Goal: Complete application form

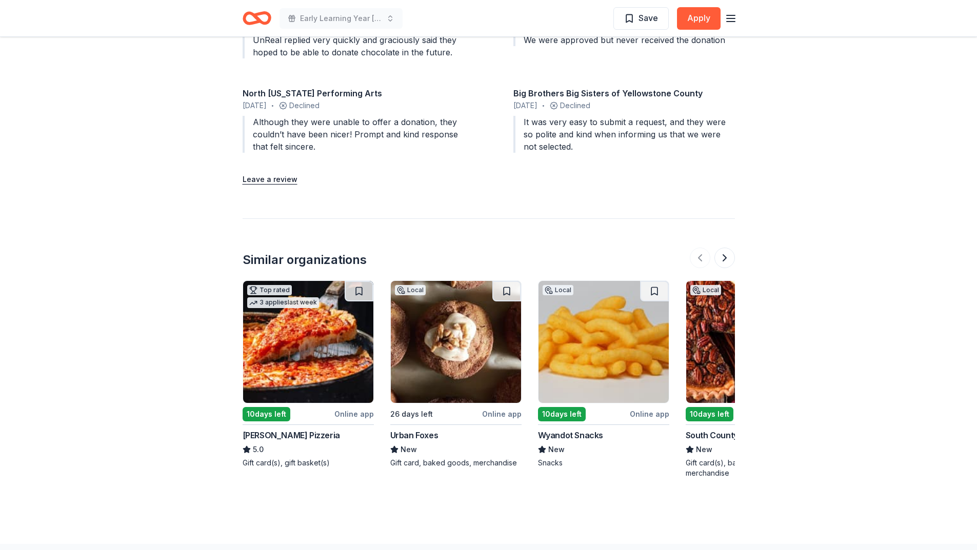
scroll to position [1026, 0]
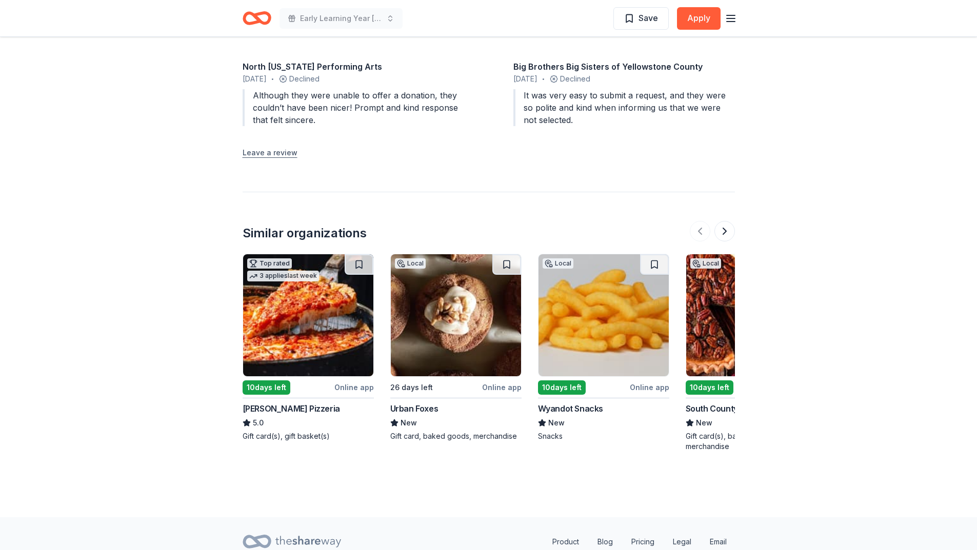
click at [271, 152] on button "Leave a review" at bounding box center [270, 153] width 55 height 12
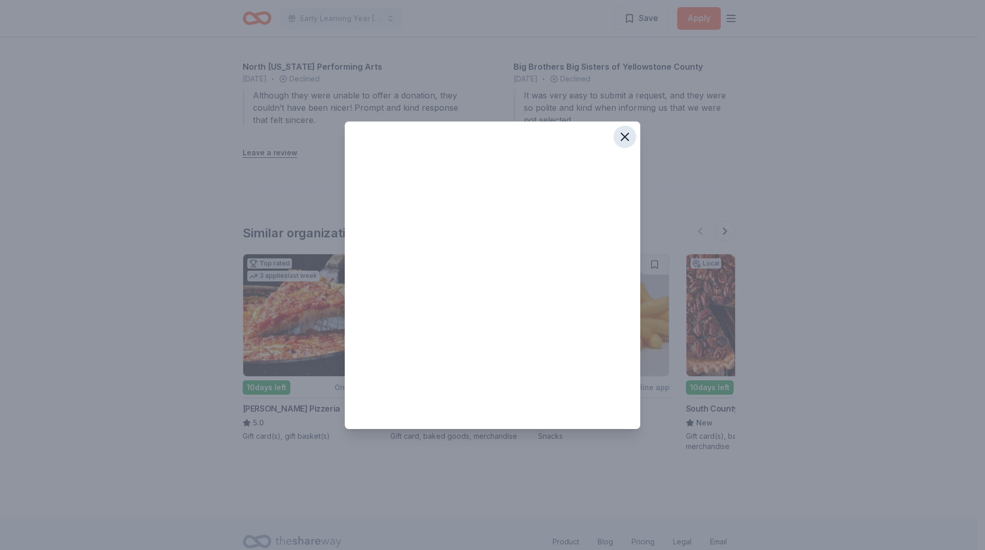
click at [624, 135] on icon "button" at bounding box center [624, 136] width 7 height 7
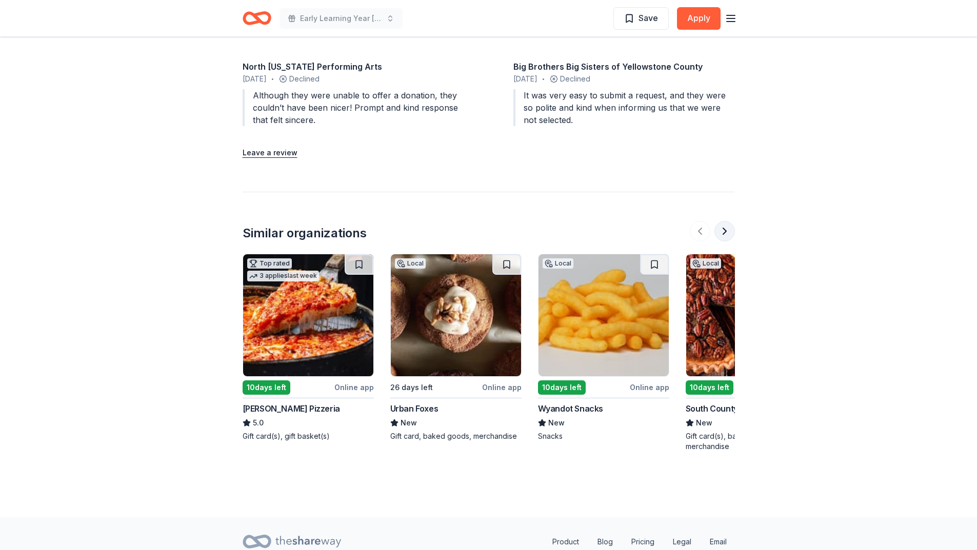
click at [724, 232] on button at bounding box center [725, 231] width 21 height 21
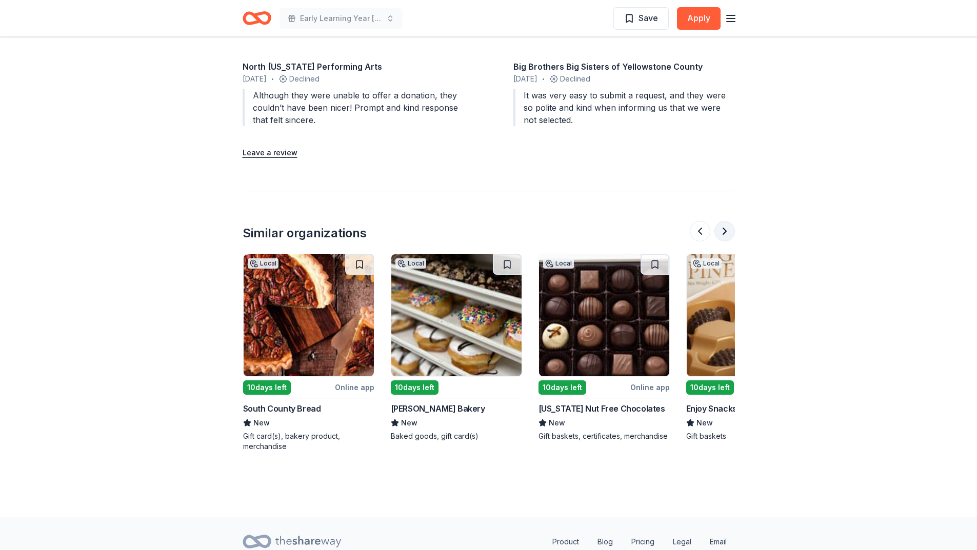
scroll to position [0, 443]
click at [724, 232] on button at bounding box center [725, 231] width 21 height 21
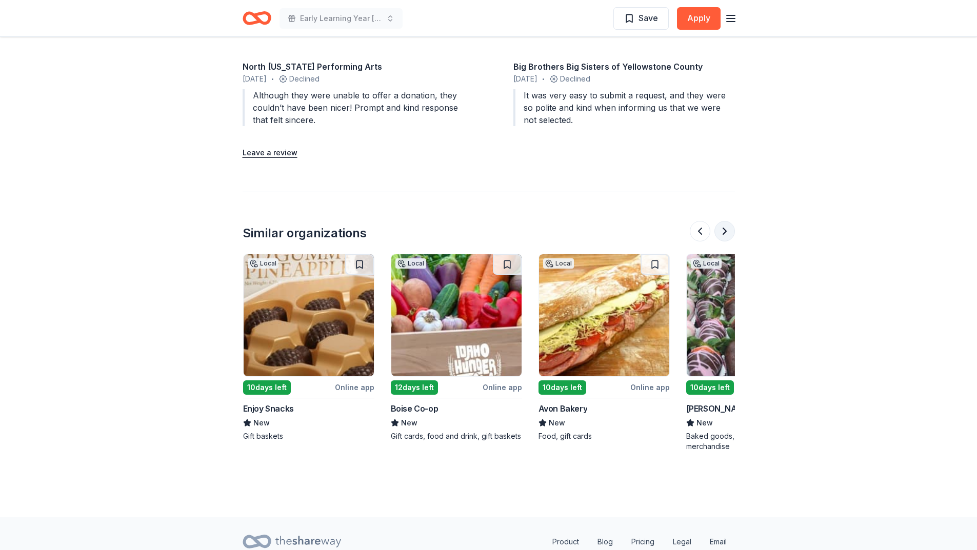
scroll to position [0, 886]
click at [724, 232] on button at bounding box center [725, 231] width 21 height 21
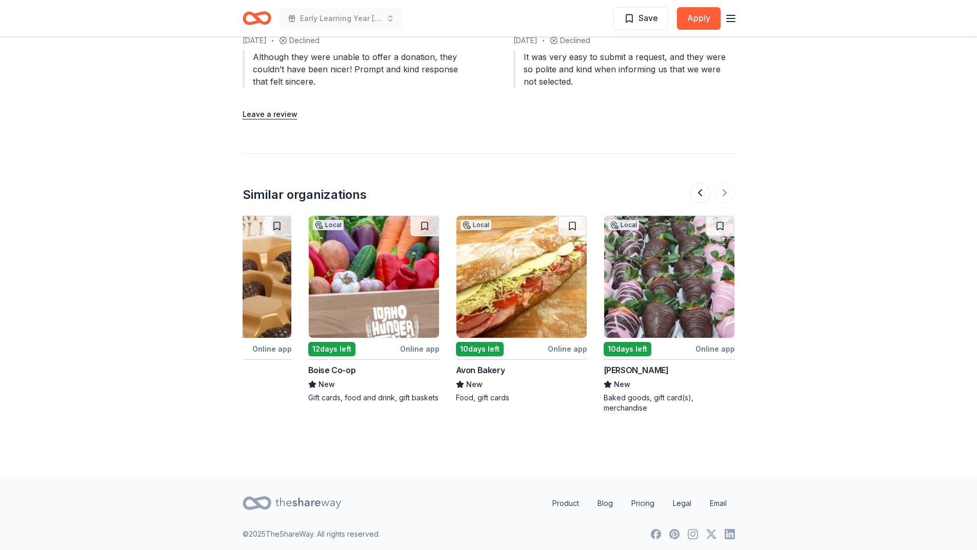
scroll to position [1067, 0]
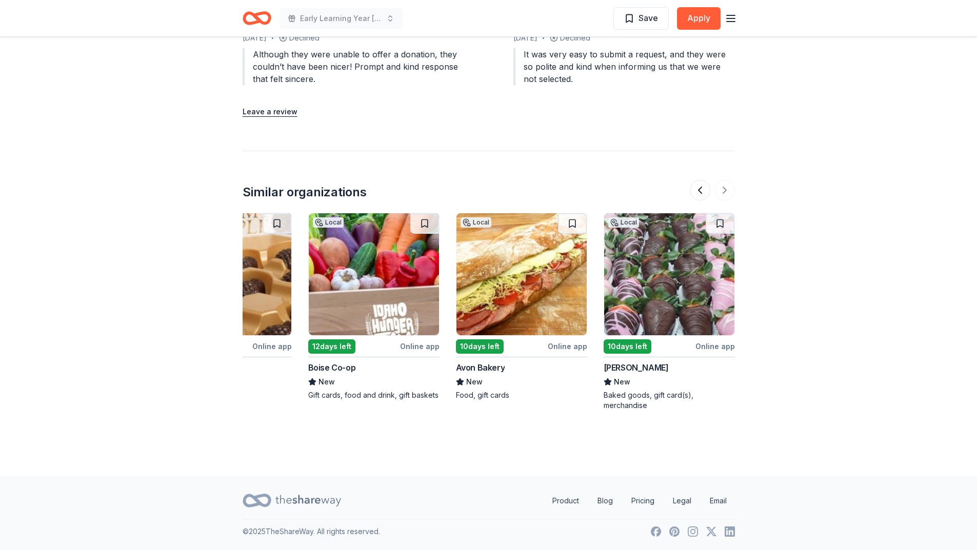
click at [716, 347] on div "Online app" at bounding box center [715, 346] width 39 height 13
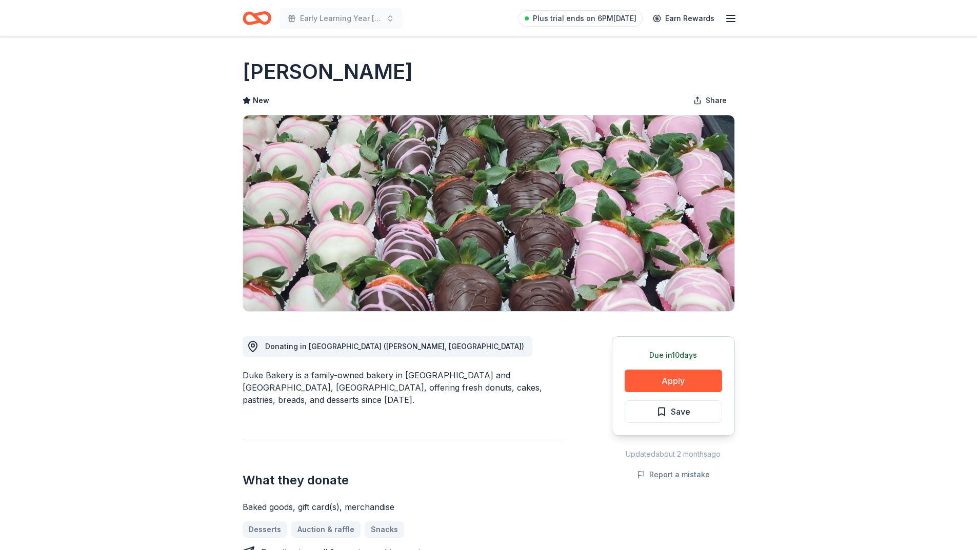
click at [252, 17] on icon "Home" at bounding box center [257, 18] width 29 height 24
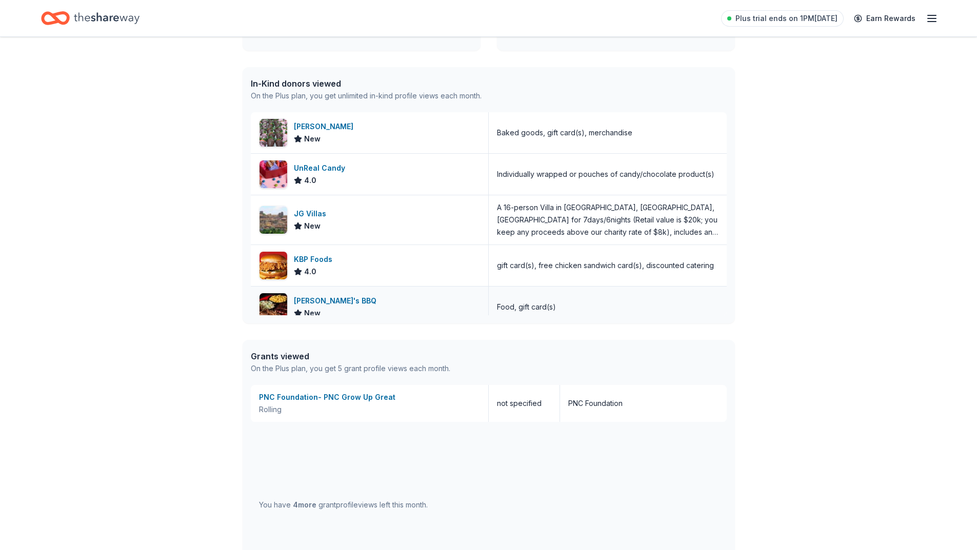
scroll to position [256, 0]
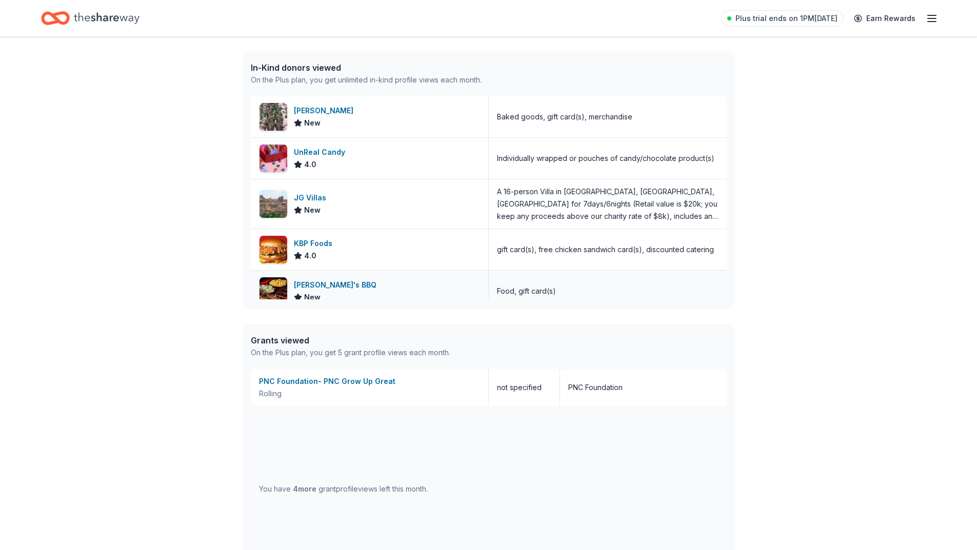
click at [327, 286] on div "Sonny's BBQ" at bounding box center [337, 285] width 87 height 12
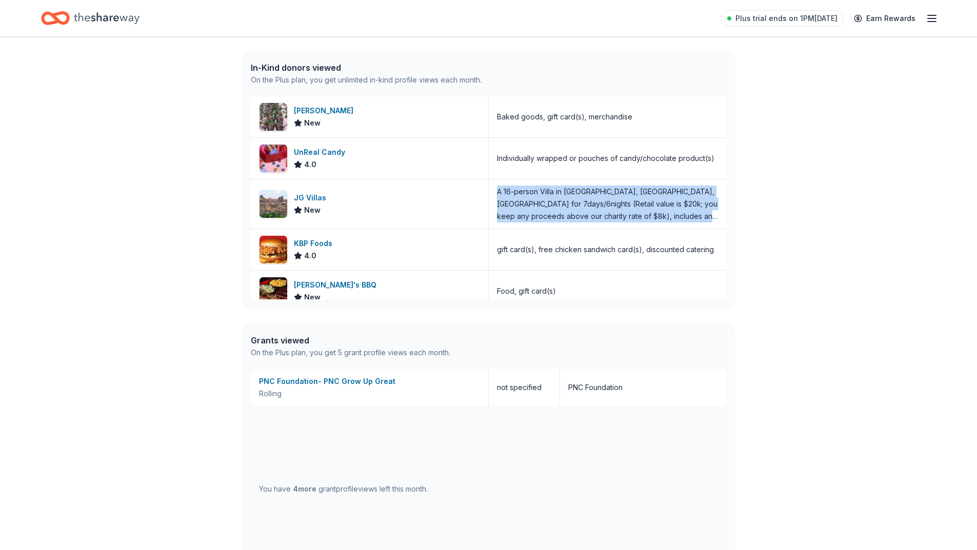
drag, startPoint x: 493, startPoint y: 193, endPoint x: 720, endPoint y: 228, distance: 230.0
click at [720, 228] on div "Duke Bakery New Baked goods, gift card(s), merchandise UnReal Candy 4.0 Individ…" at bounding box center [489, 197] width 476 height 203
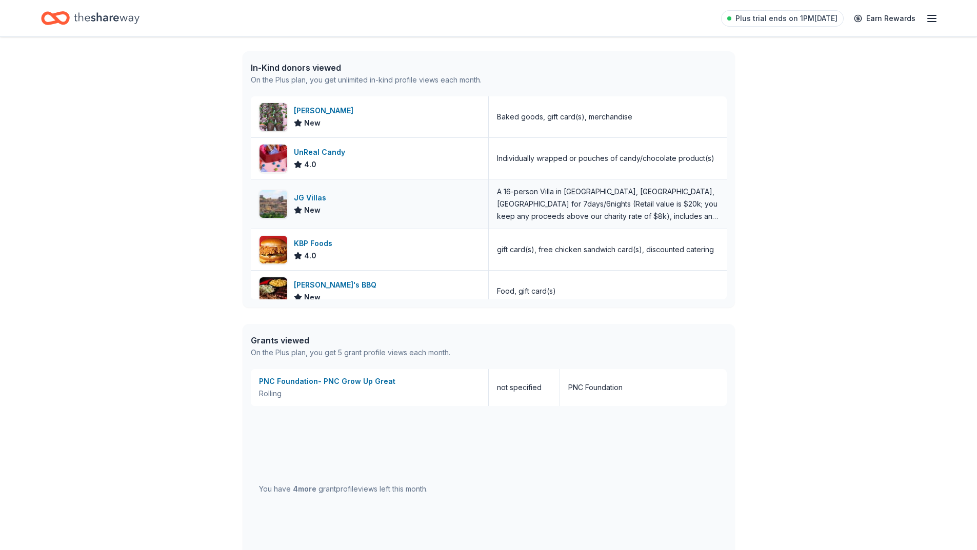
click at [309, 199] on div "JG Villas" at bounding box center [312, 198] width 36 height 12
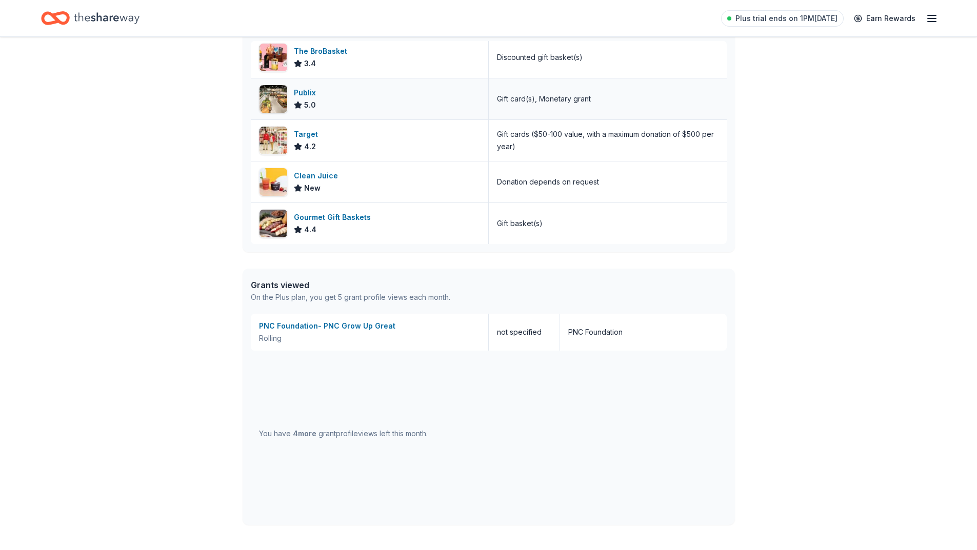
scroll to position [359, 0]
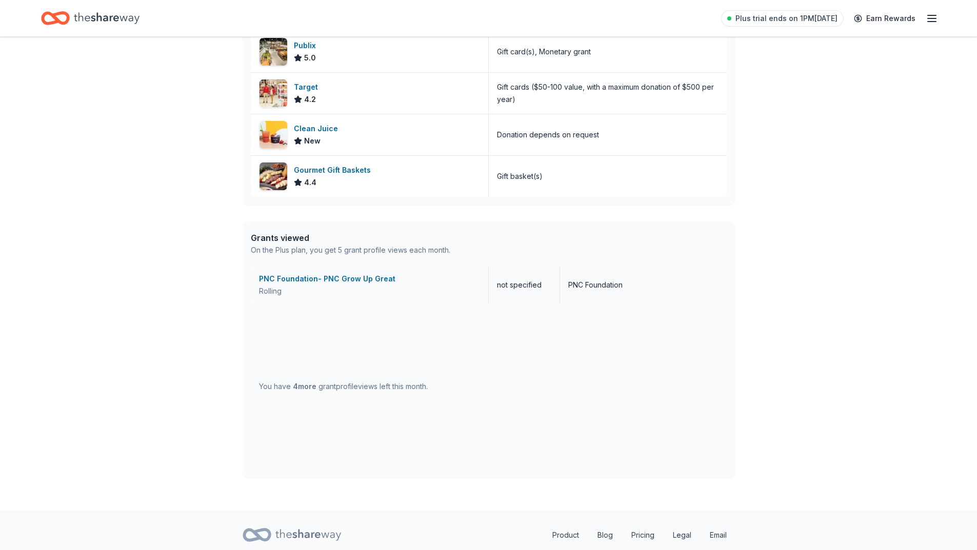
click at [330, 281] on div "PNC Foundation- PNC Grow Up Great" at bounding box center [369, 279] width 221 height 12
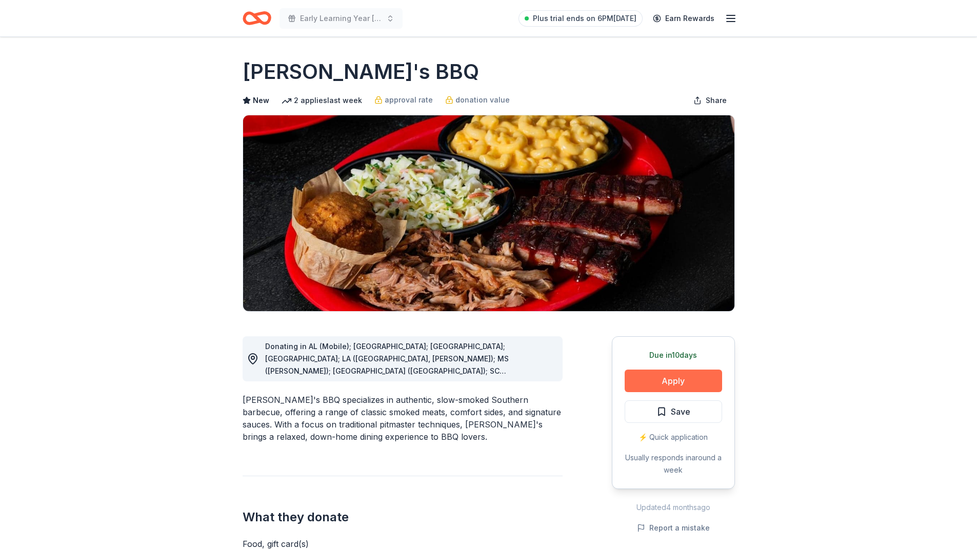
click at [679, 380] on button "Apply" at bounding box center [673, 381] width 97 height 23
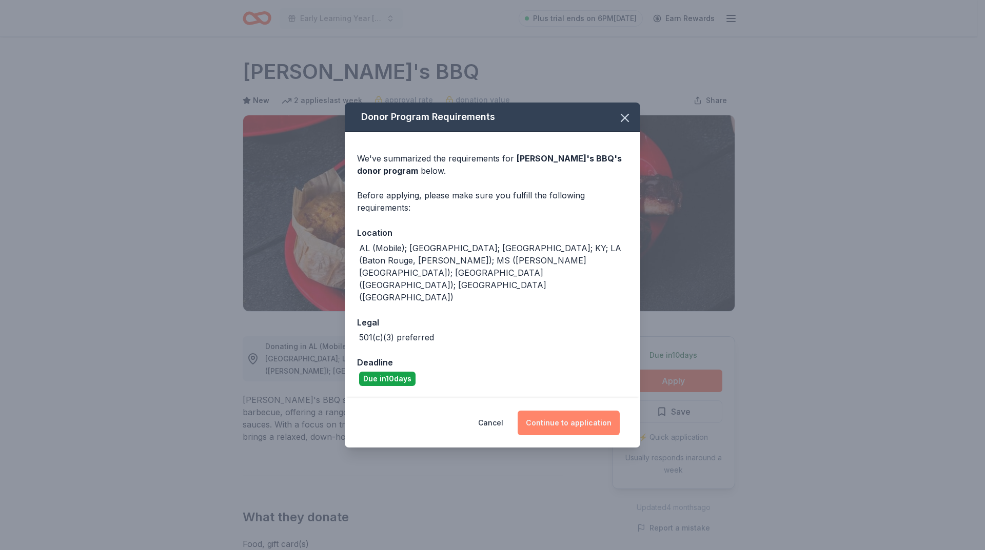
click at [570, 411] on button "Continue to application" at bounding box center [569, 423] width 102 height 25
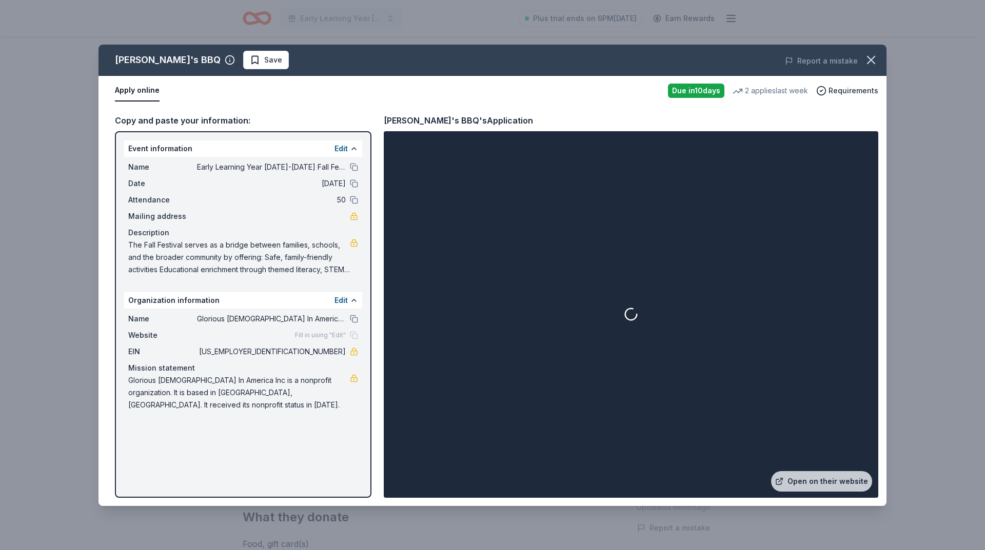
click at [143, 92] on button "Apply online" at bounding box center [137, 91] width 45 height 22
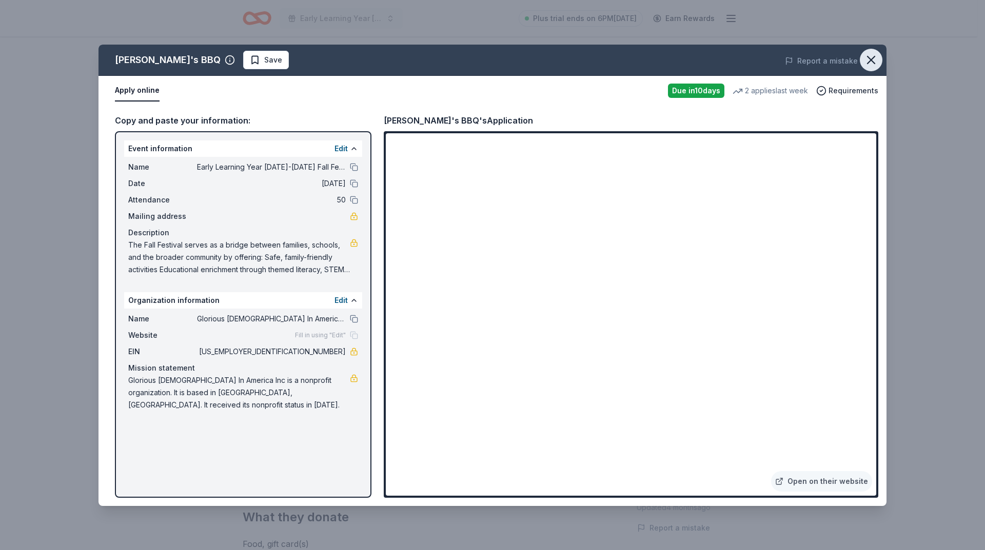
click at [873, 62] on icon "button" at bounding box center [870, 59] width 7 height 7
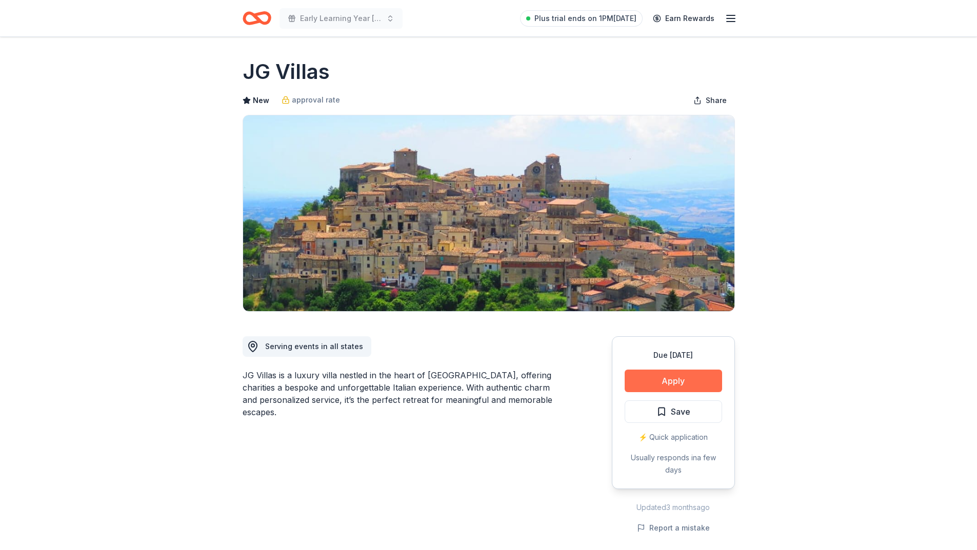
click at [690, 380] on button "Apply" at bounding box center [673, 381] width 97 height 23
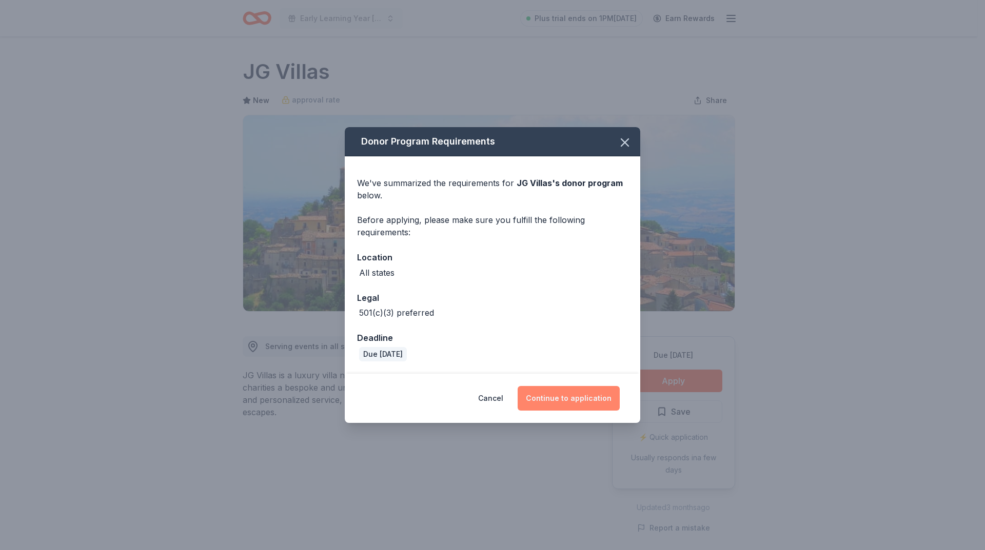
click at [565, 394] on button "Continue to application" at bounding box center [569, 398] width 102 height 25
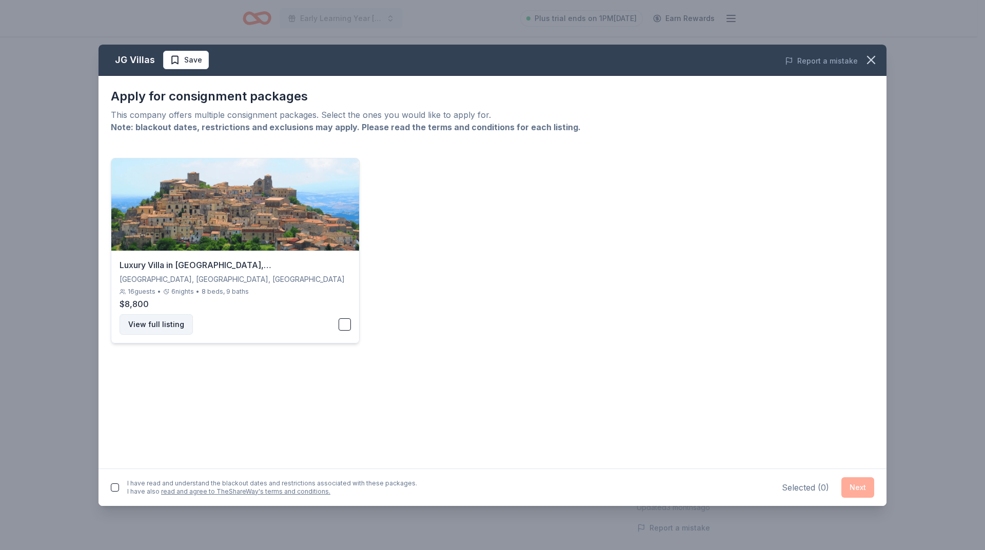
click at [143, 330] on button "View full listing" at bounding box center [156, 324] width 73 height 21
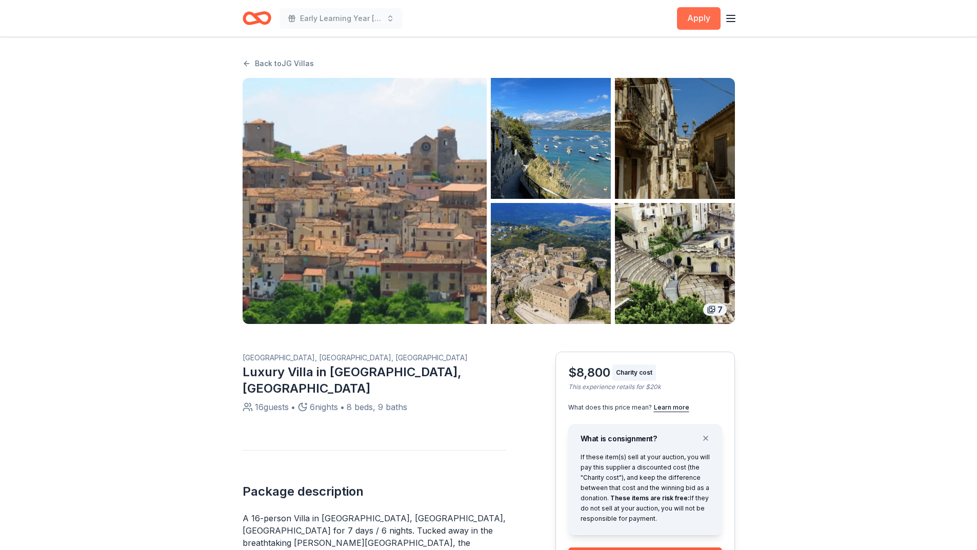
click at [701, 15] on button "Apply" at bounding box center [699, 18] width 44 height 23
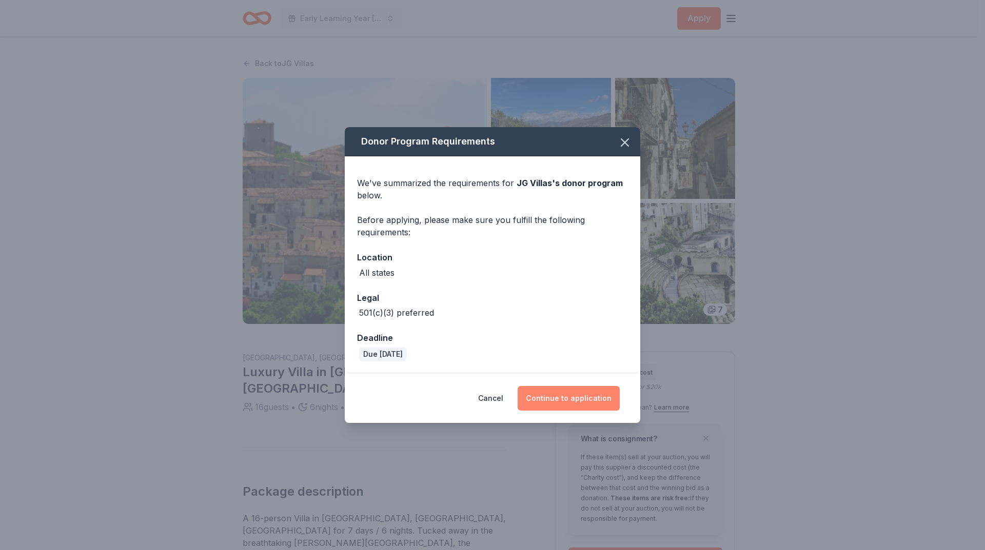
click at [570, 397] on button "Continue to application" at bounding box center [569, 398] width 102 height 25
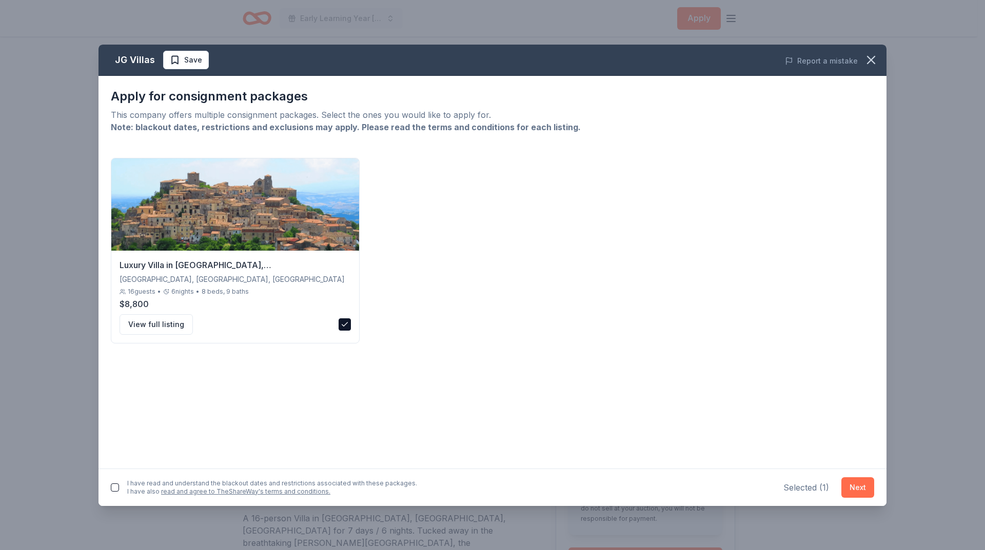
click at [862, 487] on button "Next" at bounding box center [857, 488] width 33 height 21
click at [115, 487] on button "button" at bounding box center [115, 486] width 8 height 8
click at [857, 487] on button "Next" at bounding box center [857, 485] width 33 height 21
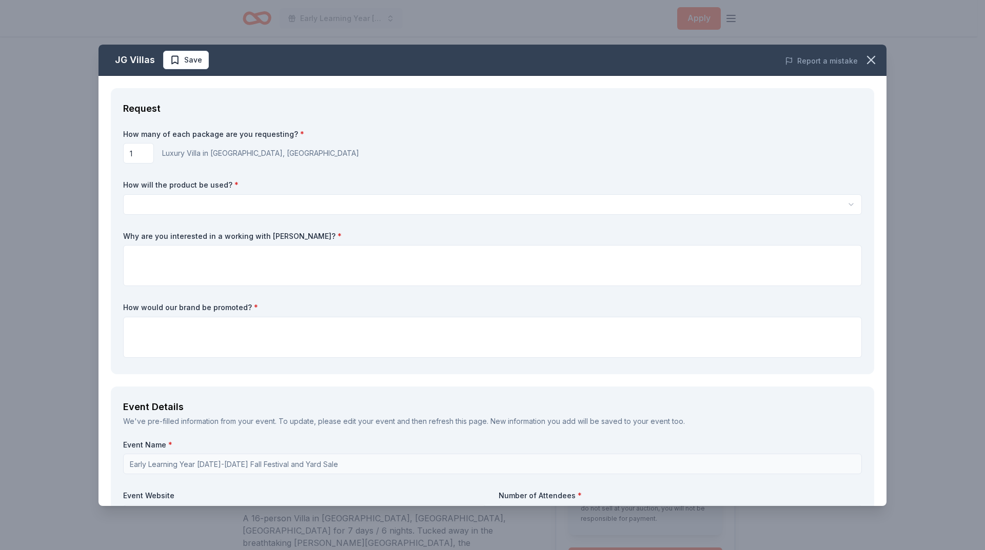
click at [213, 204] on html "Early Learning Year 2025-2026 Fall Festival and Yard Sale Apply Back to JG Vill…" at bounding box center [492, 275] width 985 height 550
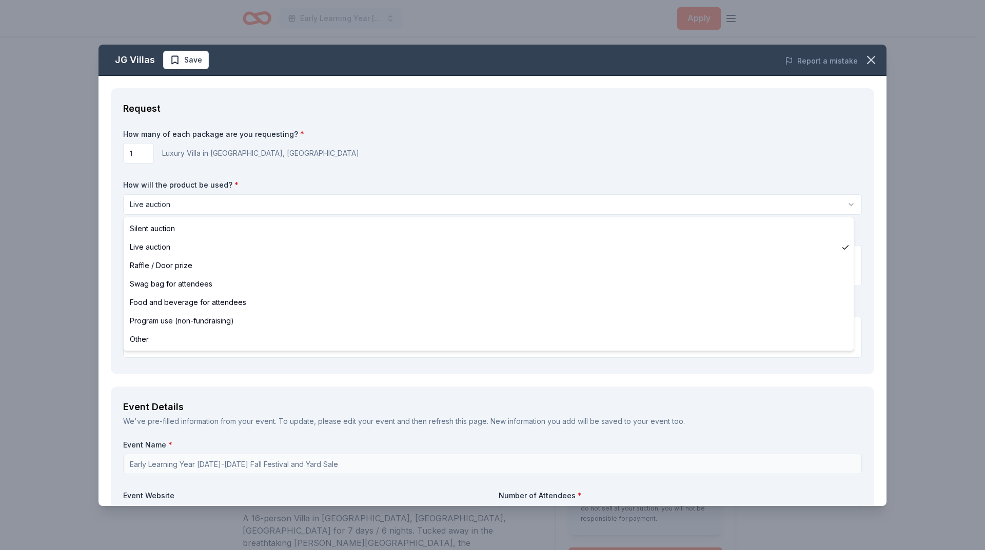
click at [200, 205] on html "Early Learning Year 2025-2026 Fall Festival and Yard Sale Apply Back to JG Vill…" at bounding box center [492, 275] width 985 height 550
select select "silentAuction"
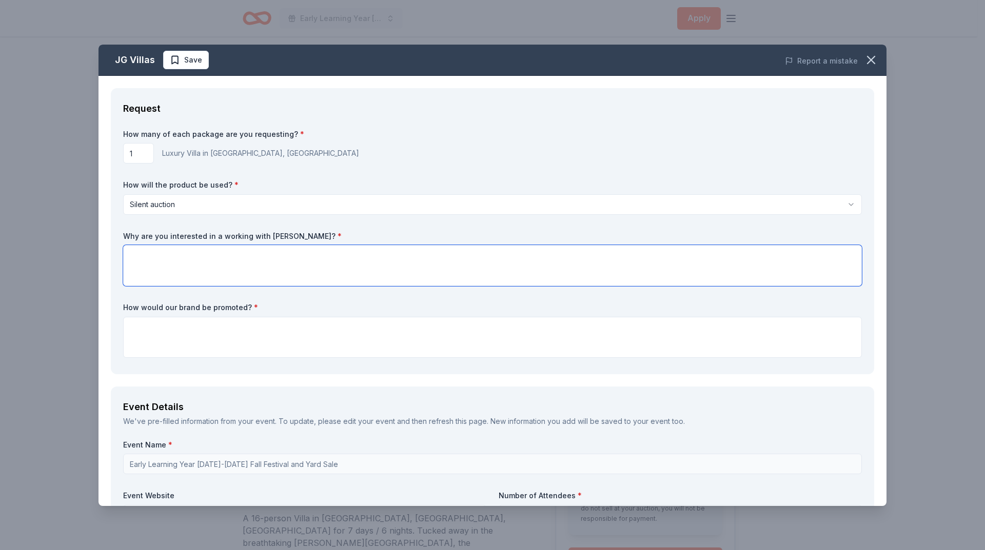
click at [216, 261] on textarea at bounding box center [492, 265] width 739 height 41
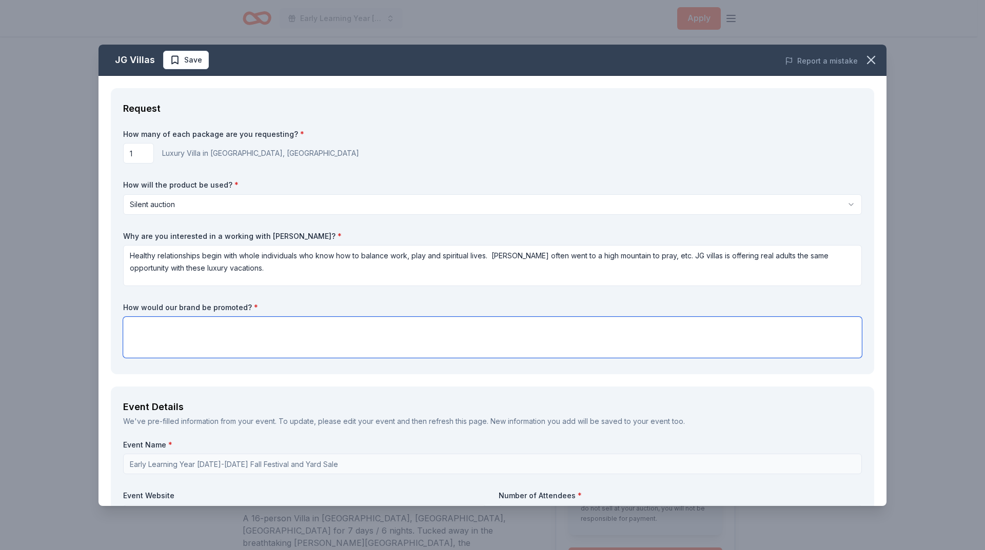
click at [185, 324] on textarea at bounding box center [492, 337] width 739 height 41
click at [248, 266] on textarea "Healthy relationships begin with whole individuals who know how to balance work…" at bounding box center [492, 265] width 739 height 41
drag, startPoint x: 251, startPoint y: 272, endPoint x: 130, endPoint y: 254, distance: 122.5
click at [130, 253] on textarea "Healthy relationships begin with whole individuals who know how to balance work…" at bounding box center [492, 265] width 739 height 41
drag, startPoint x: 130, startPoint y: 257, endPoint x: 256, endPoint y: 276, distance: 127.6
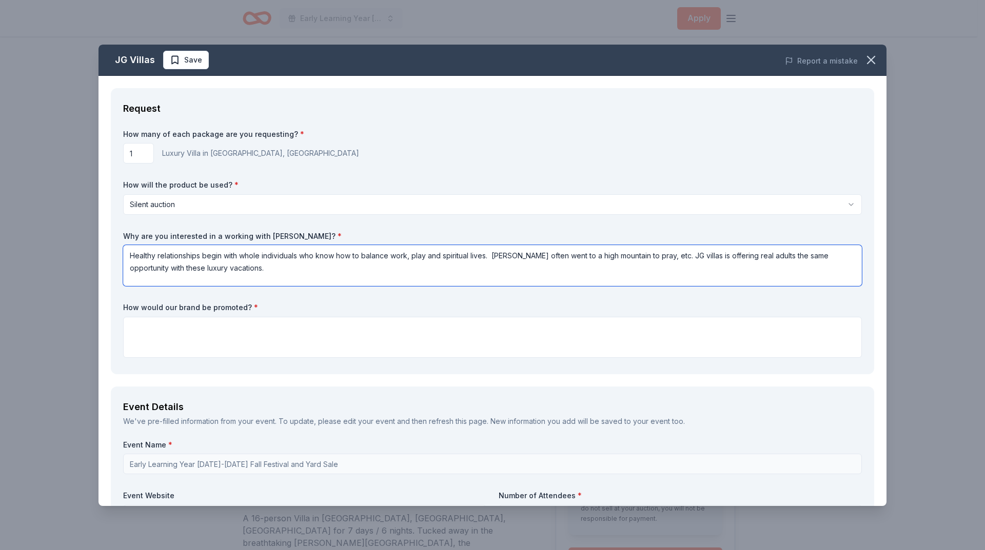
click at [256, 276] on textarea "Healthy relationships begin with whole individuals who know how to balance work…" at bounding box center [492, 265] width 739 height 41
click at [245, 273] on textarea "Healthy relationships begin with whole individuals who know how to balance work…" at bounding box center [492, 265] width 739 height 41
paste textarea "United Pentecostal Holiness Church (UPHC), located in Foley, Alabama, is deeply…"
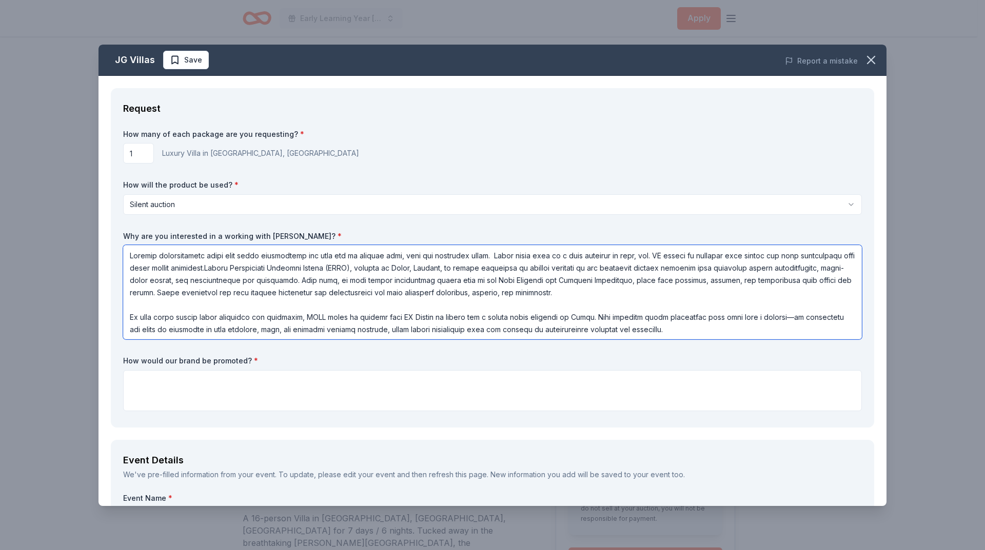
click at [227, 269] on textarea at bounding box center [492, 292] width 739 height 94
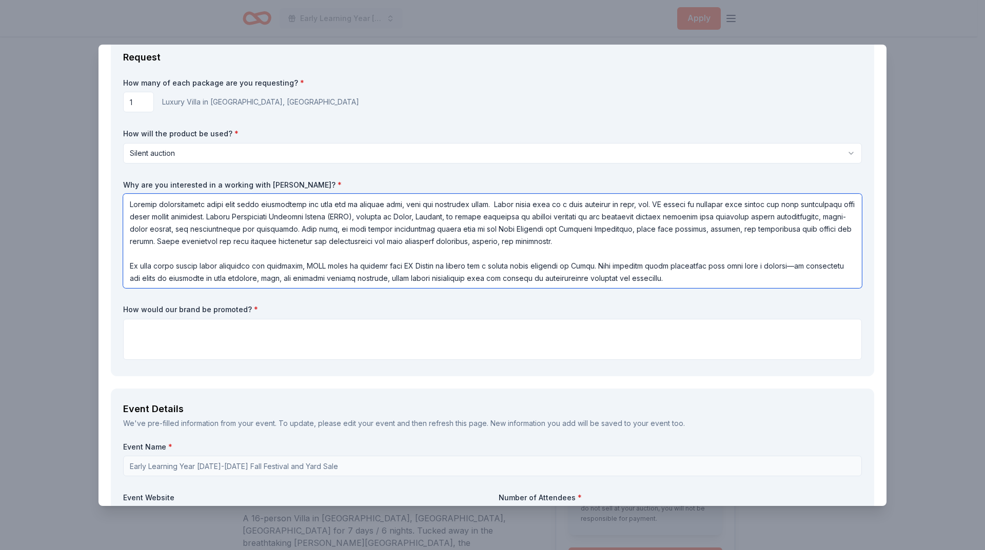
type textarea "Healthy relationships begin with whole individuals who know how to balance work…"
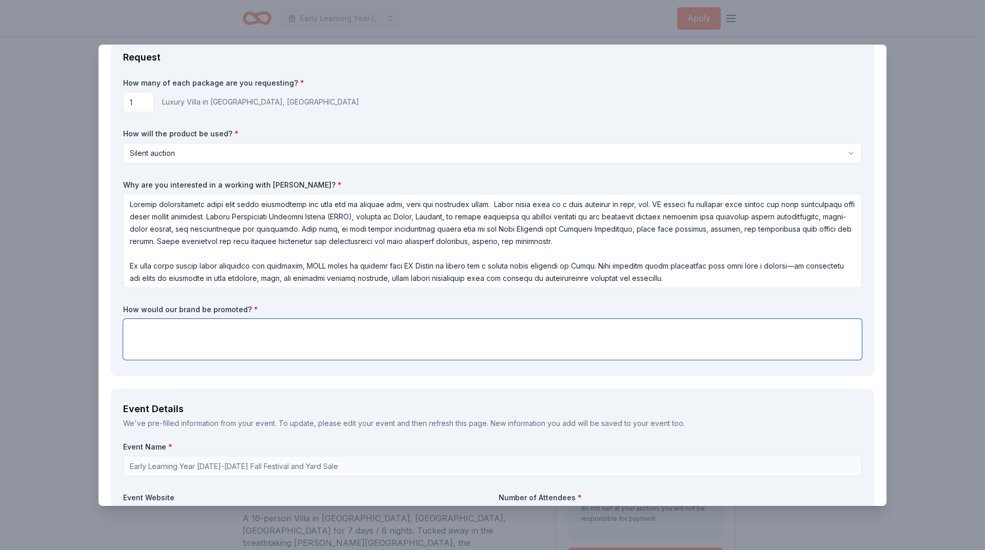
click at [156, 328] on textarea at bounding box center [492, 339] width 739 height 41
paste textarea "By partnering with UPHC, JG Villas will receive meaningful promotion and brand …"
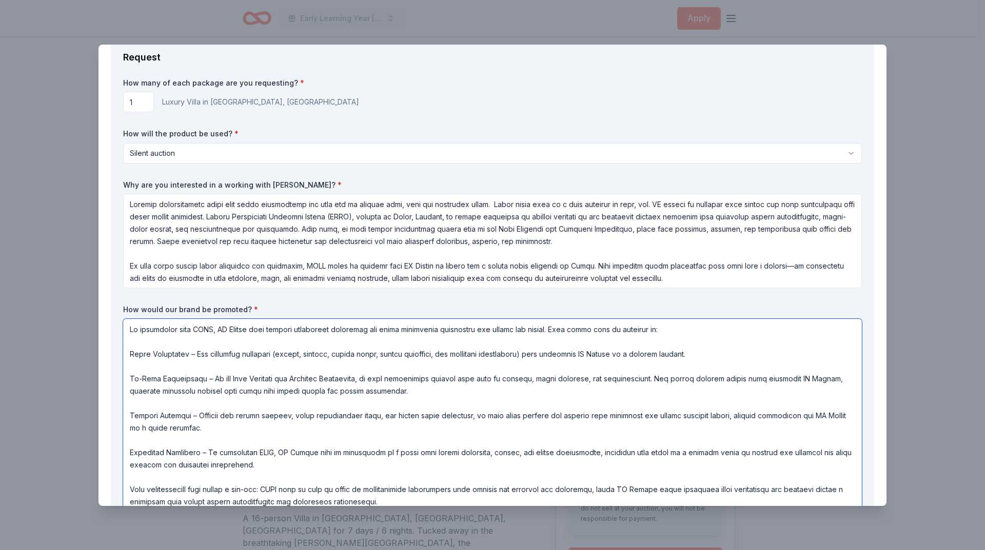
scroll to position [52, 0]
click at [130, 331] on textarea at bounding box center [492, 415] width 739 height 193
drag, startPoint x: 551, startPoint y: 329, endPoint x: 115, endPoint y: 331, distance: 436.5
click at [115, 331] on div "Request How many of each package are you requesting? * 1 Luxury Villa in Calabr…" at bounding box center [492, 281] width 763 height 491
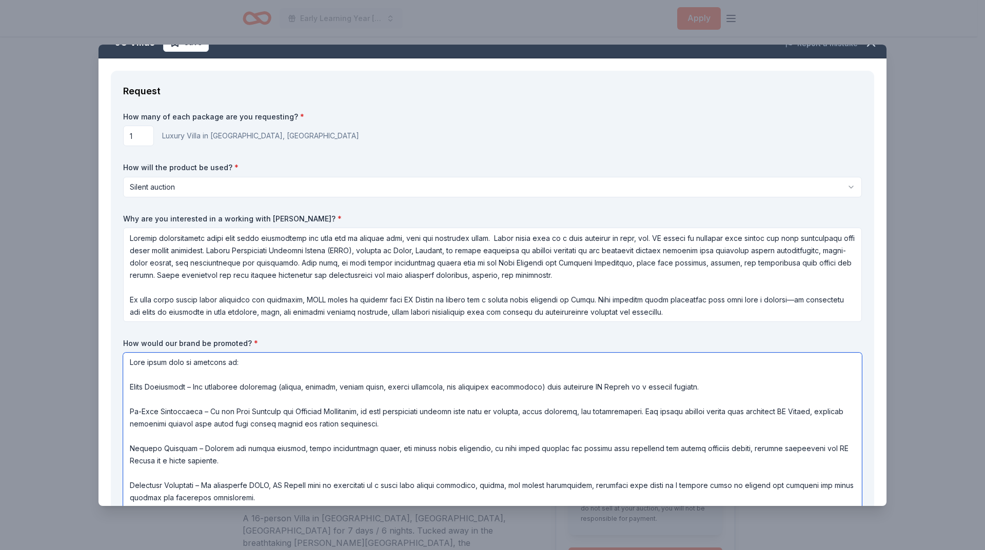
scroll to position [1, 0]
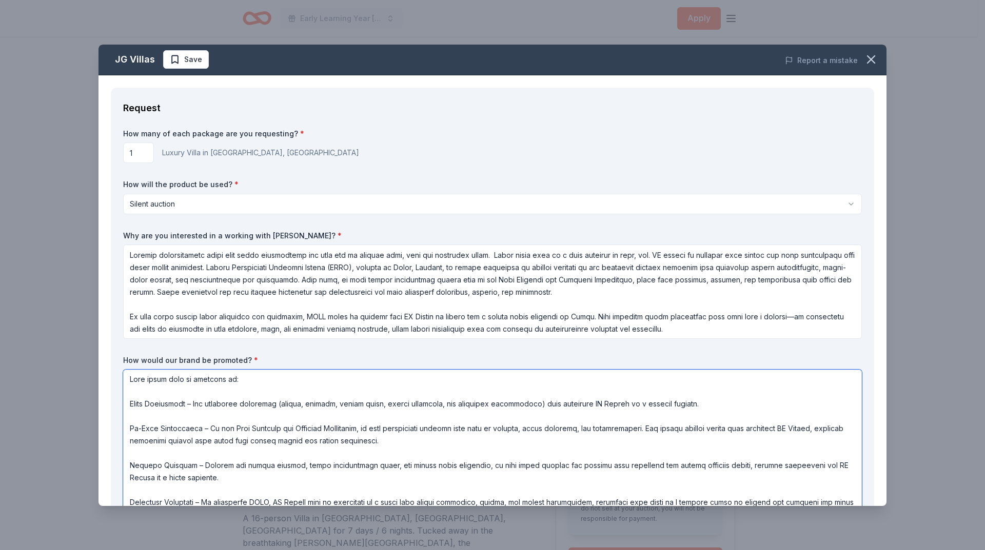
type textarea "Your brand will be featured in: Event Promotions – All marketing materials (fly…"
drag, startPoint x: 496, startPoint y: 255, endPoint x: 611, endPoint y: 274, distance: 117.4
click at [617, 275] on textarea at bounding box center [492, 292] width 739 height 94
drag, startPoint x: 553, startPoint y: 266, endPoint x: 664, endPoint y: 298, distance: 115.1
click at [664, 298] on textarea at bounding box center [492, 292] width 739 height 94
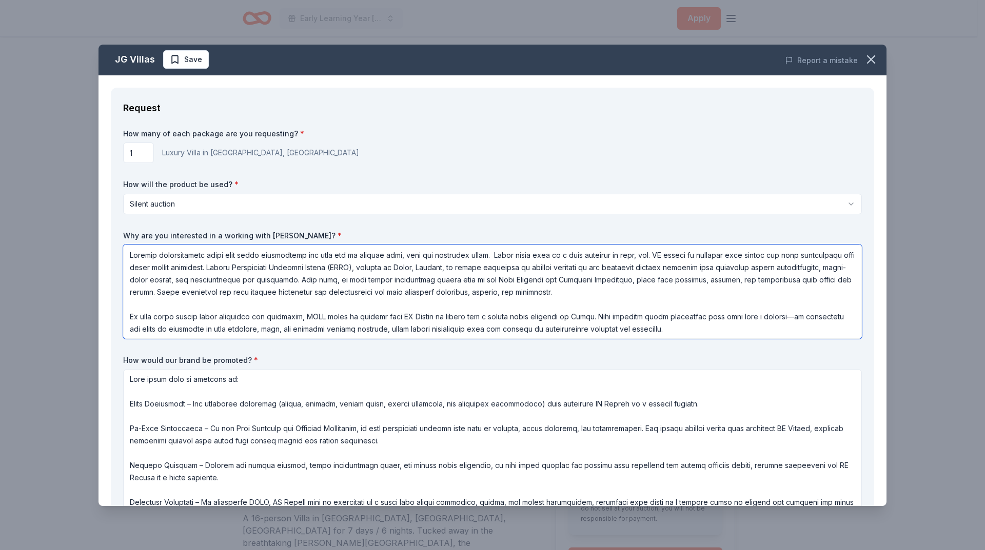
click at [450, 305] on textarea at bounding box center [492, 292] width 739 height 94
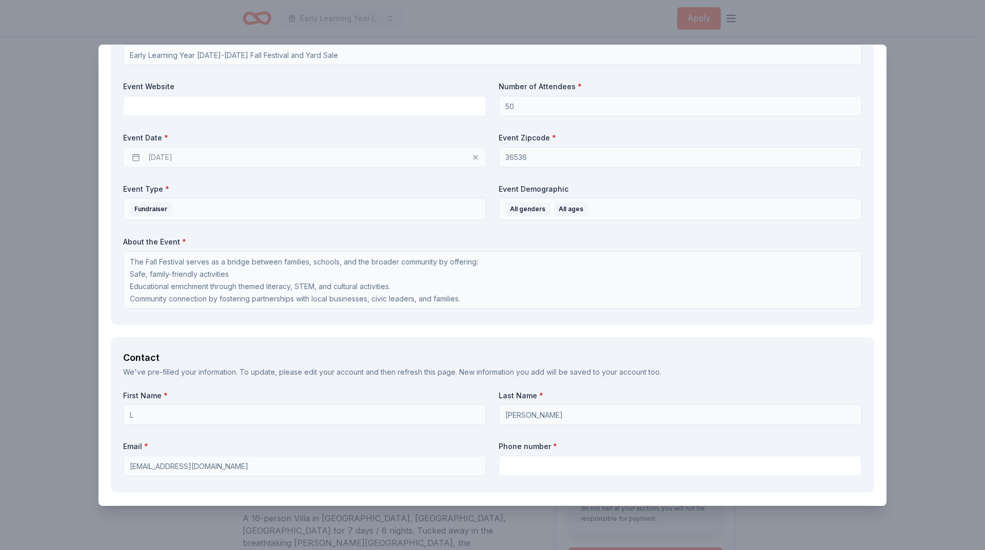
scroll to position [513, 0]
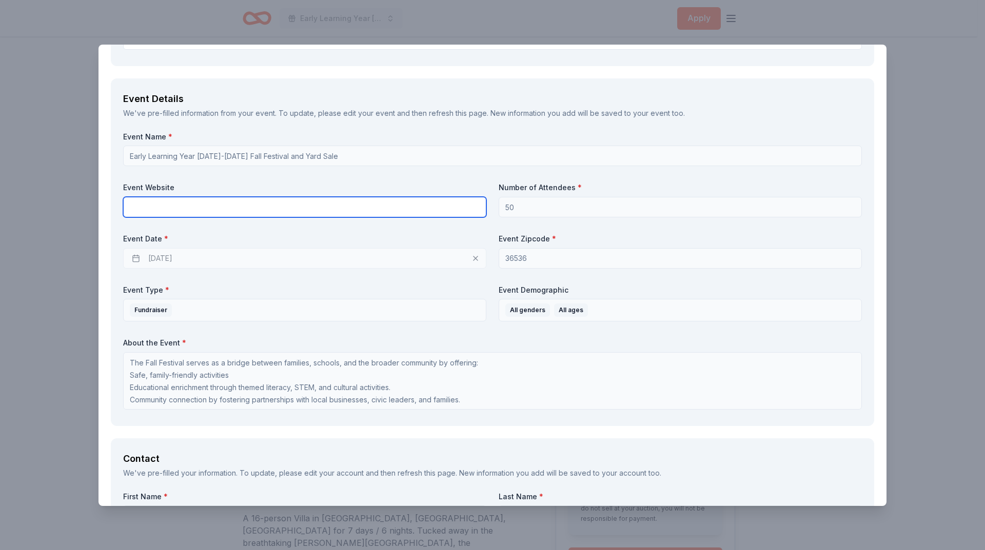
click at [204, 206] on input "text" at bounding box center [304, 207] width 363 height 21
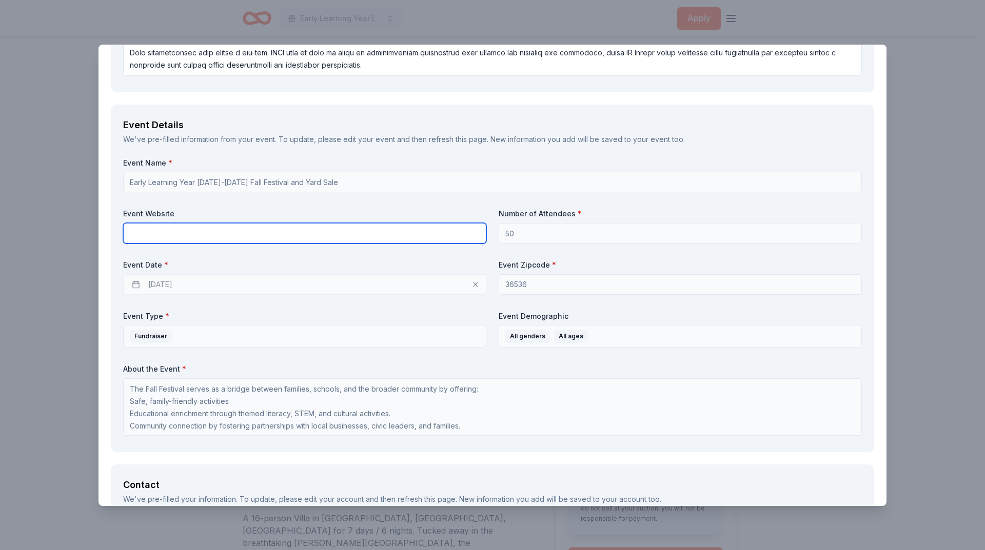
scroll to position [462, 0]
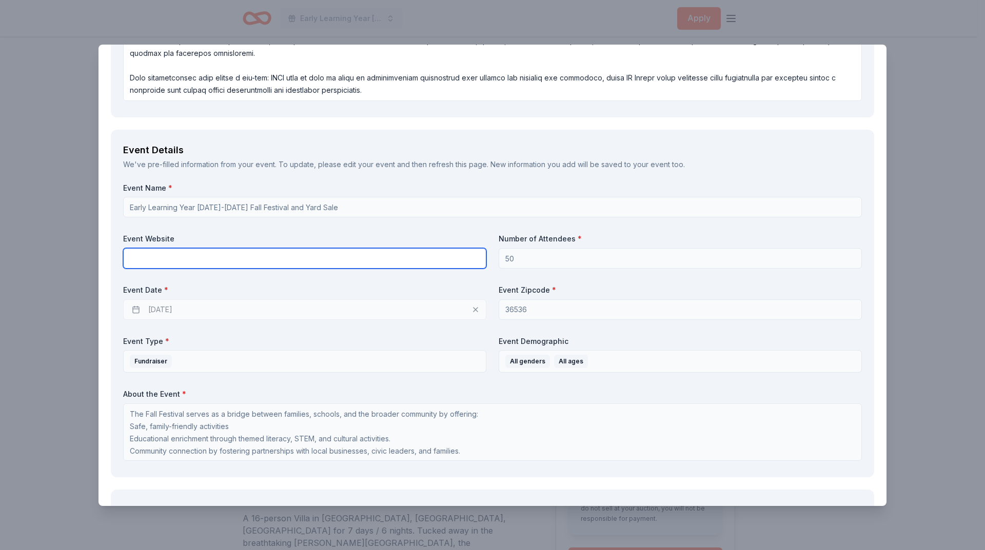
paste input "https://www.facebook.com/UPHCFoleyAlabamaPastorAliciaOdom/posts/pfbid02Wz3Zvhrd…"
click at [276, 264] on input "https://www.facebook.com/UPHCFoleyAlabamaPastorAliciaOdom/posts/pfbid02Wz3Zvhrd…" at bounding box center [304, 258] width 363 height 21
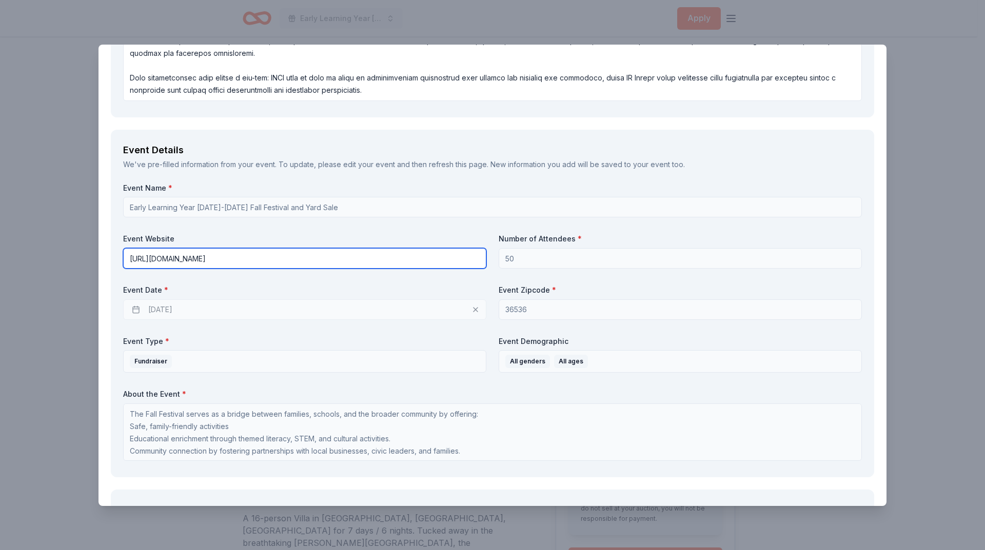
paste input "text"
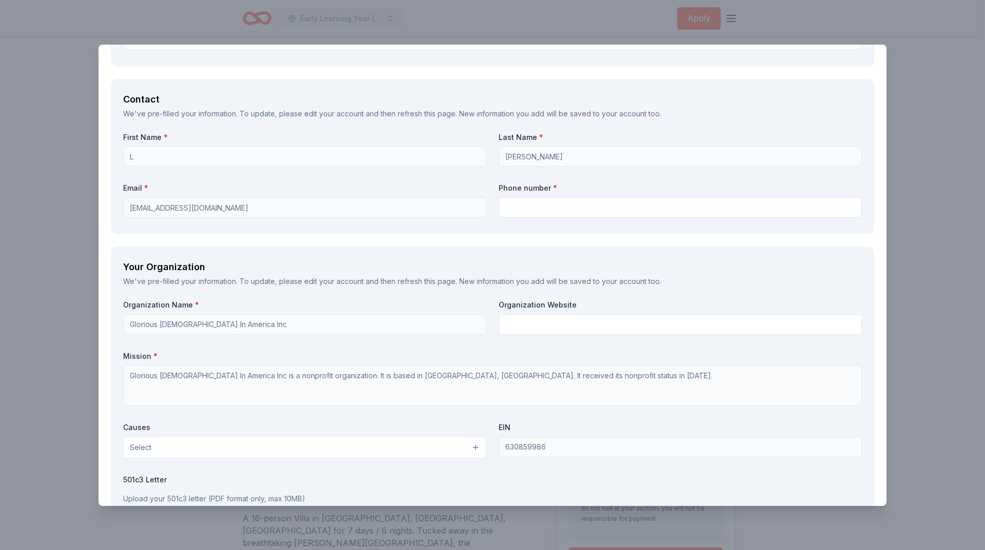
scroll to position [873, 0]
type input "https://www.facebook.com/UPHCFoleyAlabamaPastorAliciaOdom/"
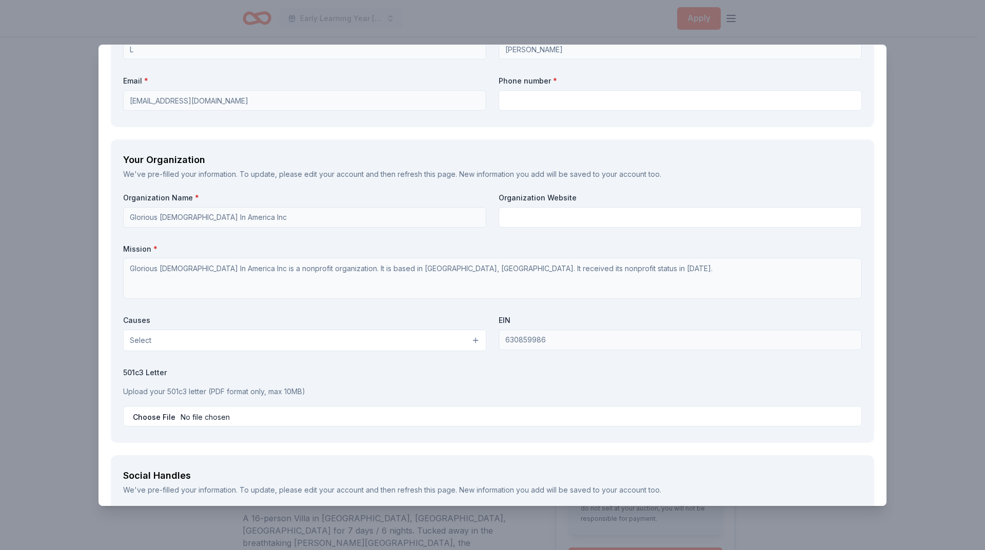
scroll to position [1026, 0]
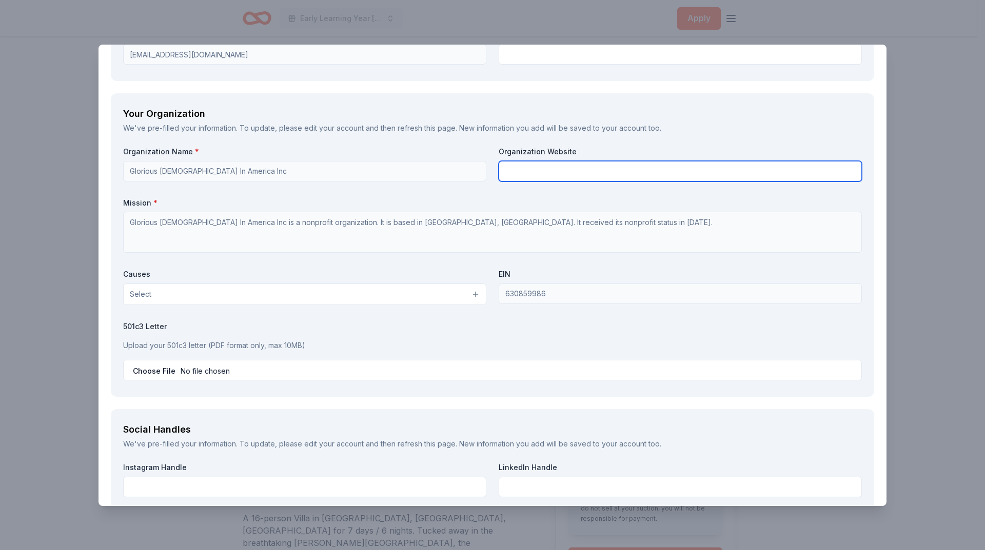
click at [528, 174] on input "text" at bounding box center [680, 171] width 363 height 21
paste input "https://www.facebook.com/UPHCFoleyAlabamaPastorAliciaOdom/"
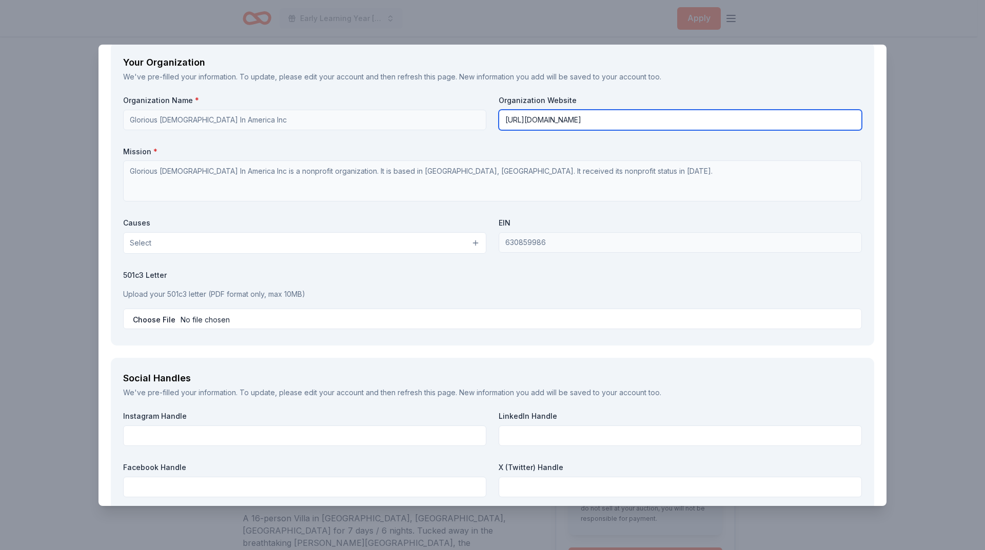
scroll to position [1180, 0]
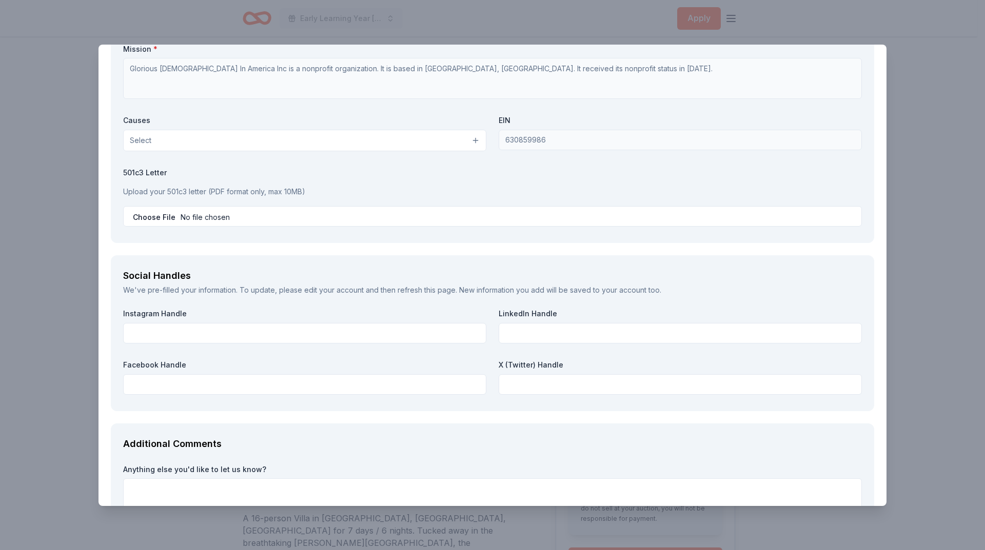
type input "https://www.facebook.com/UPHCFoleyAlabamaPastorAliciaOdom/"
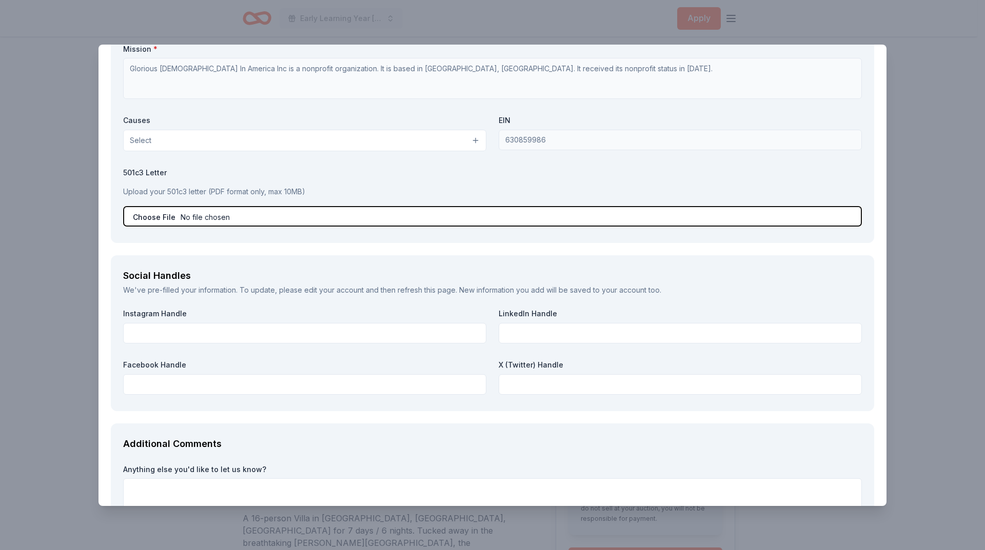
click at [203, 214] on input "file" at bounding box center [492, 216] width 739 height 21
type input "C:\fakepath\501C3_DeterminationUPHC (2)-merged.pdf"
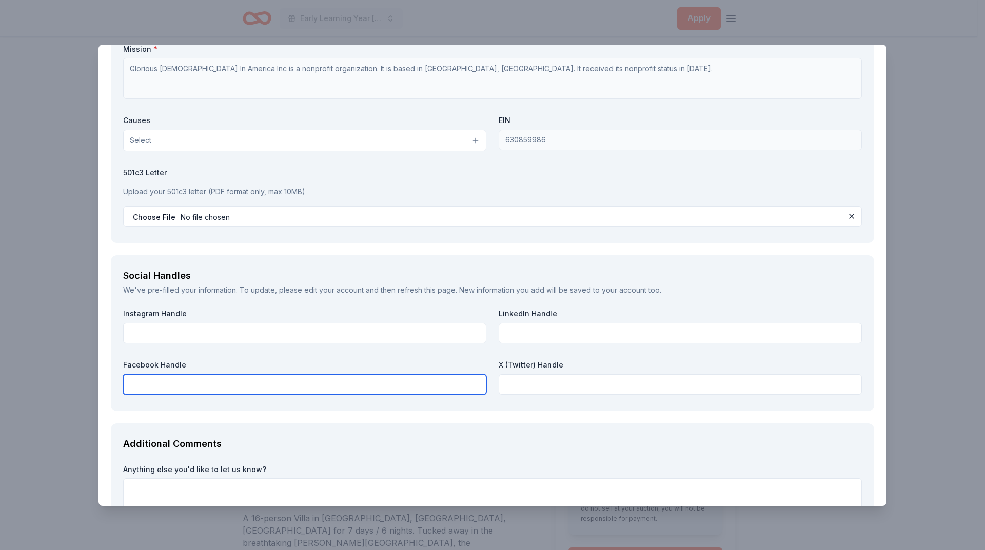
click at [137, 386] on input "text" at bounding box center [304, 384] width 363 height 21
paste input "https://www.facebook.com/UPHCFoleyAlabamaPastorAliciaOdom/"
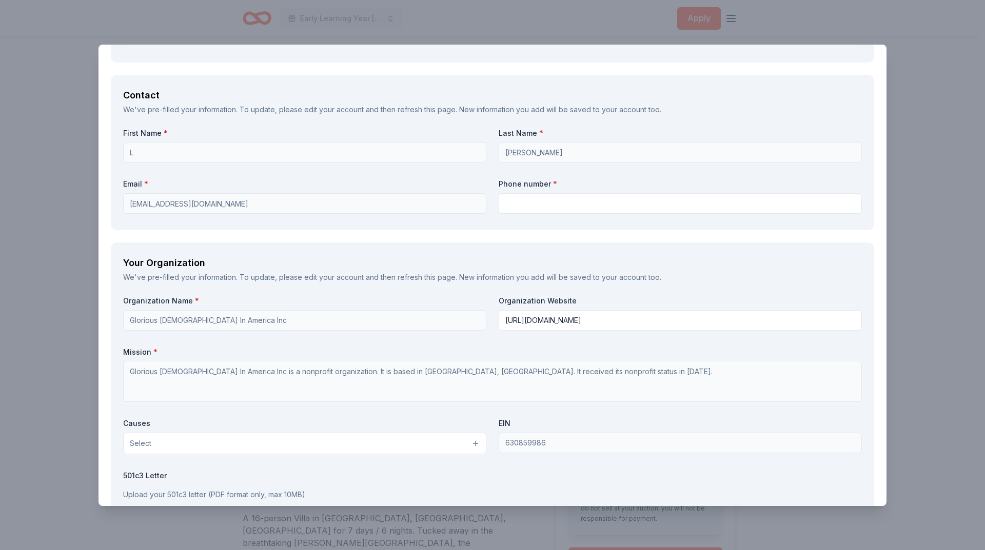
scroll to position [873, 0]
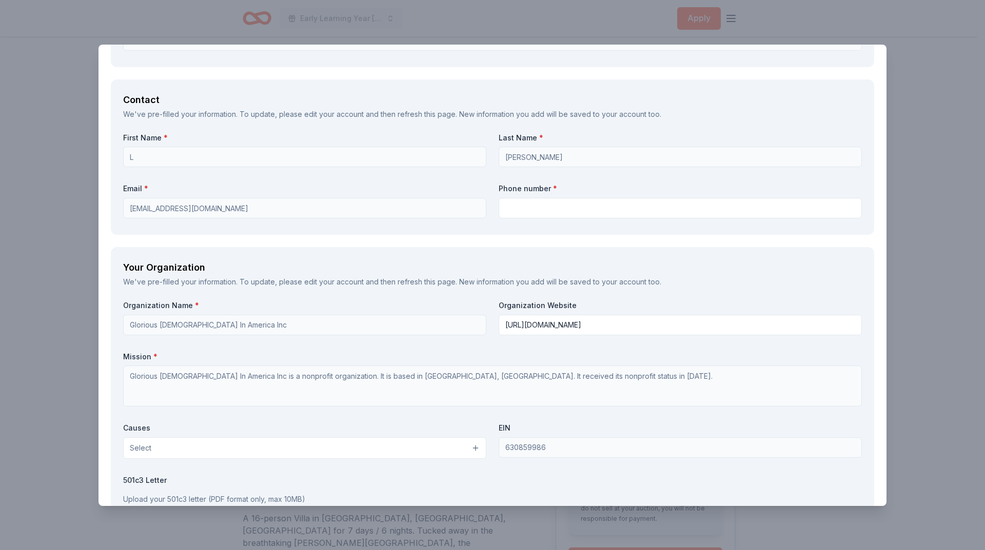
type input "https://www.facebook.com/UPHCFoleyAlabamaPastorAliciaOdom/"
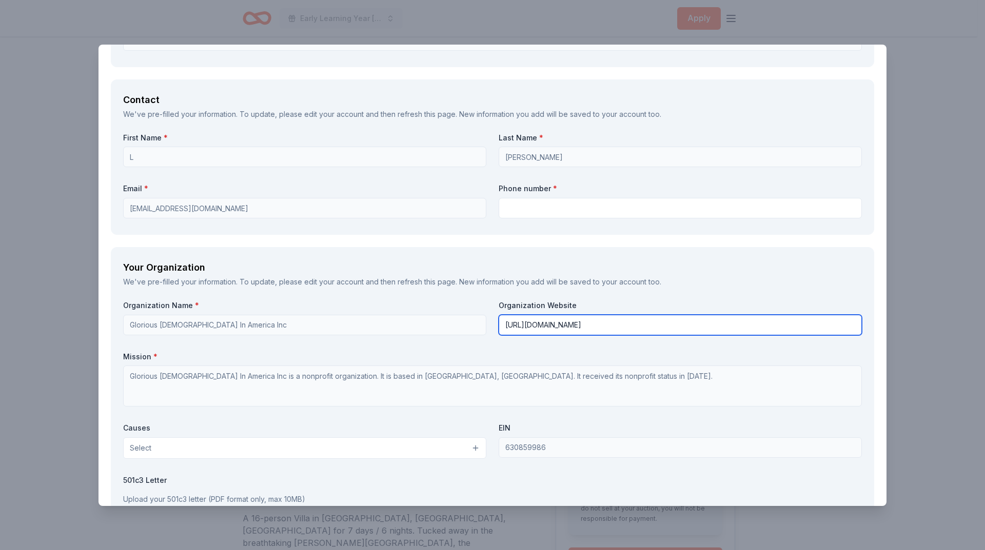
click at [569, 329] on input "https://www.facebook.com/UPHCFoleyAlabamaPastorAliciaOdom/" at bounding box center [680, 325] width 363 height 21
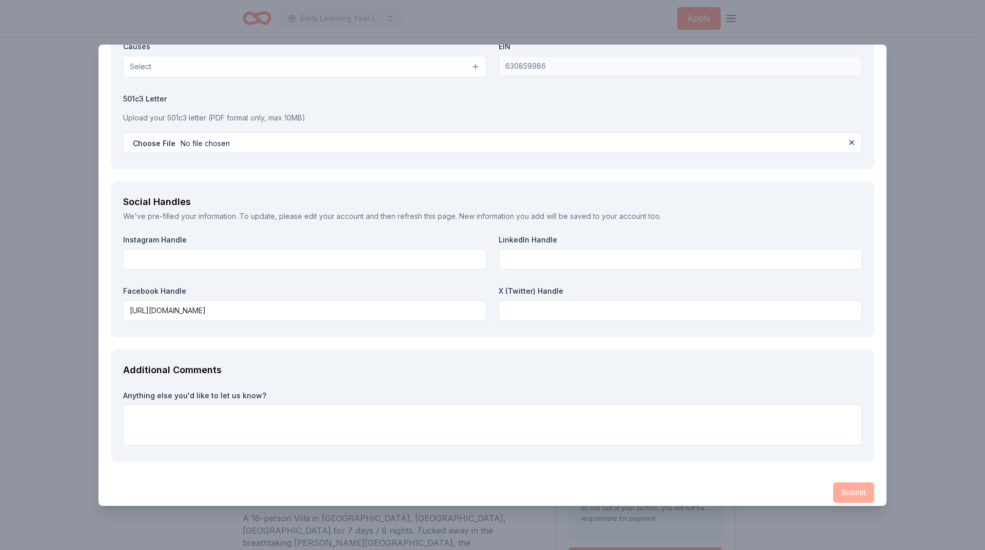
scroll to position [1263, 0]
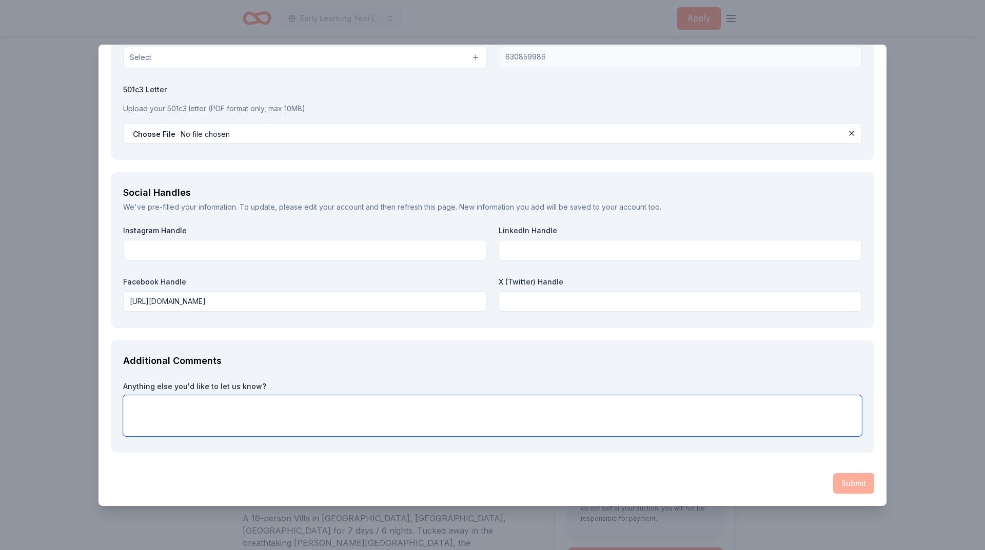
click at [197, 410] on textarea at bounding box center [492, 415] width 739 height 41
click at [145, 403] on textarea at bounding box center [492, 415] width 739 height 41
paste textarea "Together, we can inspire couples and families not only to dream of travel but a…"
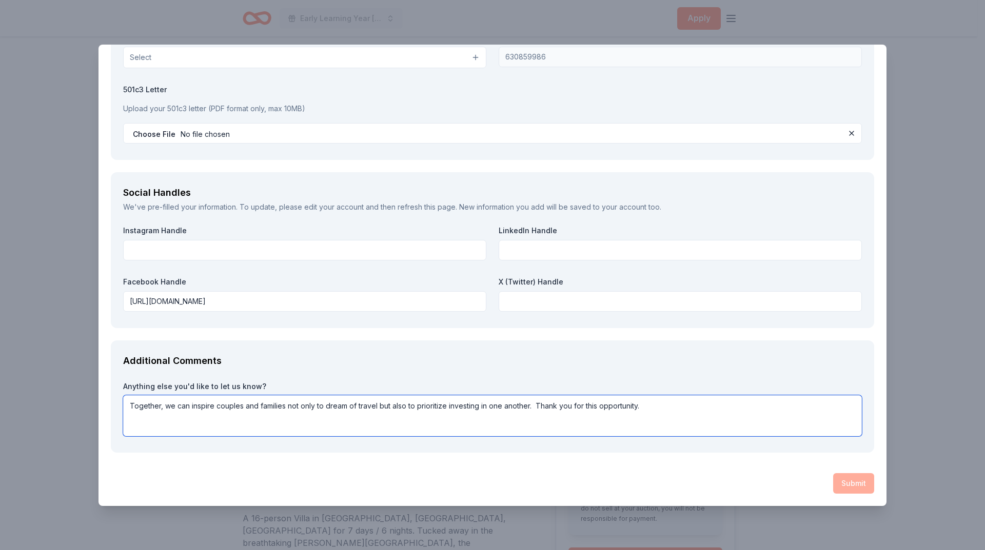
type textarea "Together, we can inspire couples and families not only to dream of travel but a…"
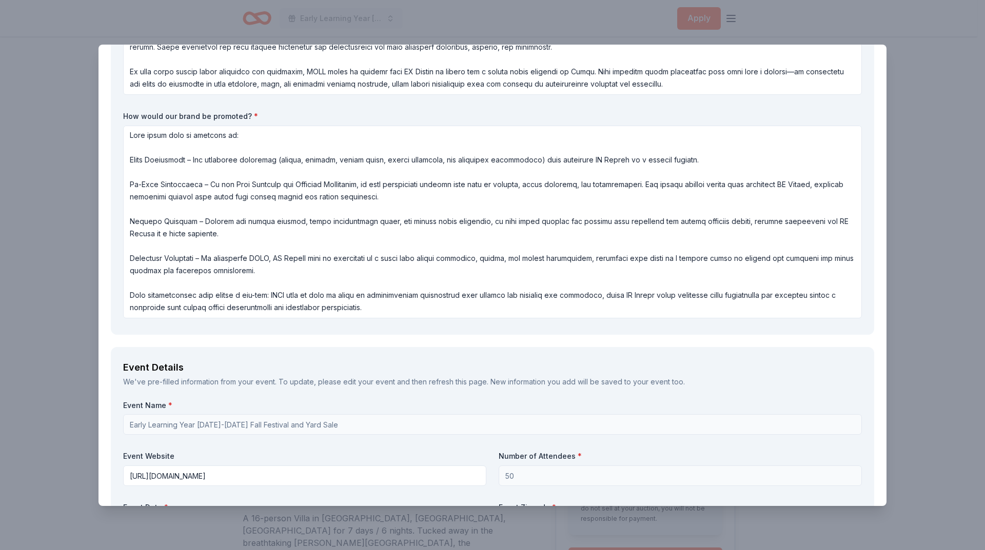
scroll to position [0, 0]
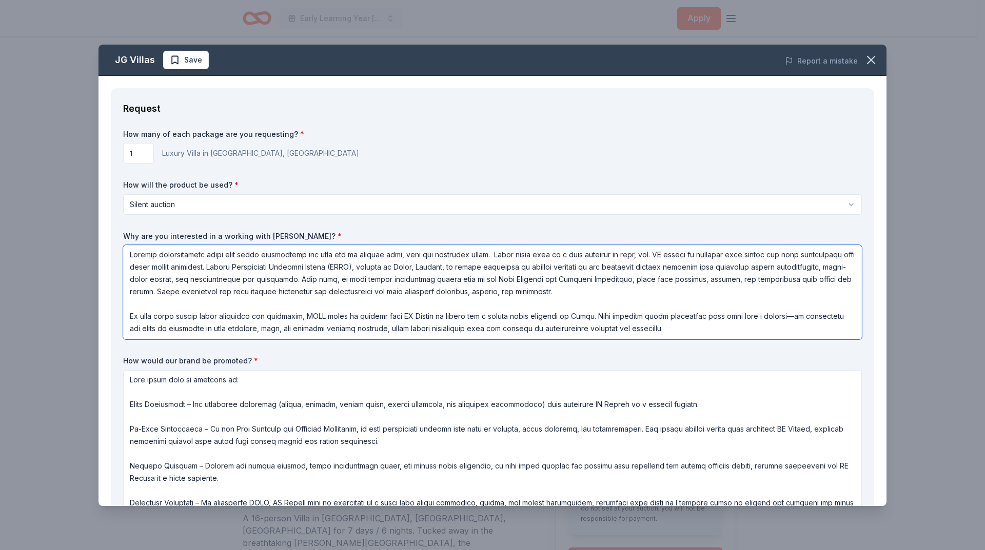
click at [677, 330] on textarea at bounding box center [492, 292] width 739 height 94
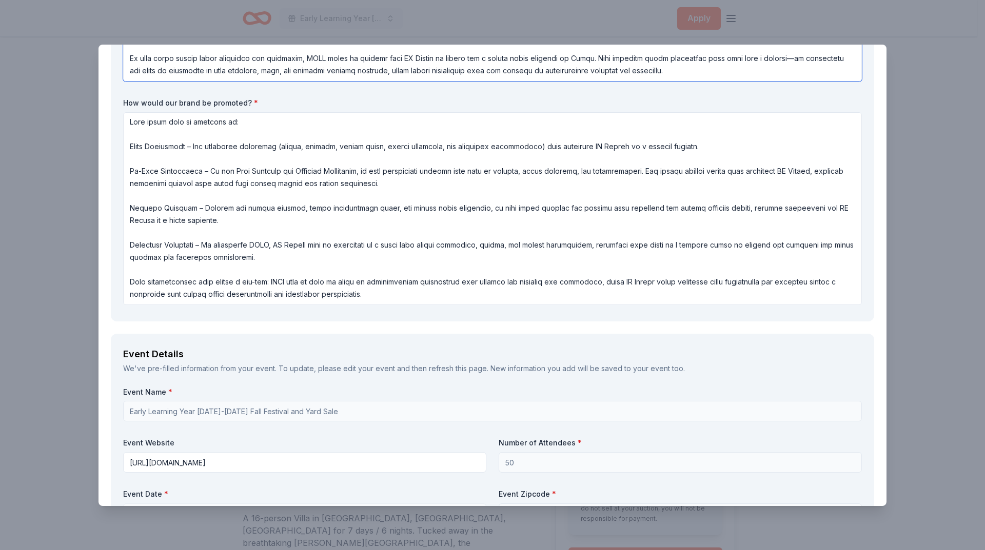
scroll to position [308, 0]
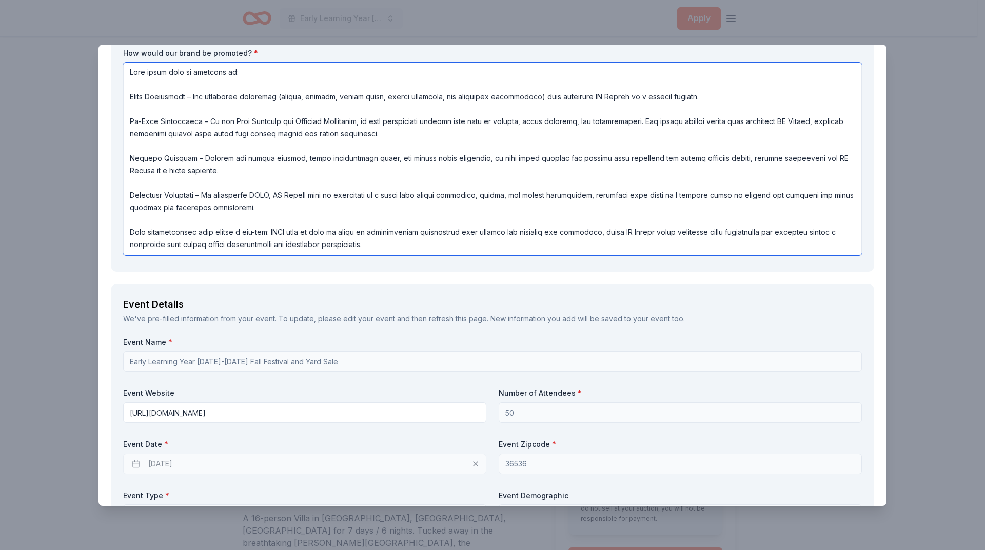
click at [615, 196] on textarea at bounding box center [492, 159] width 739 height 193
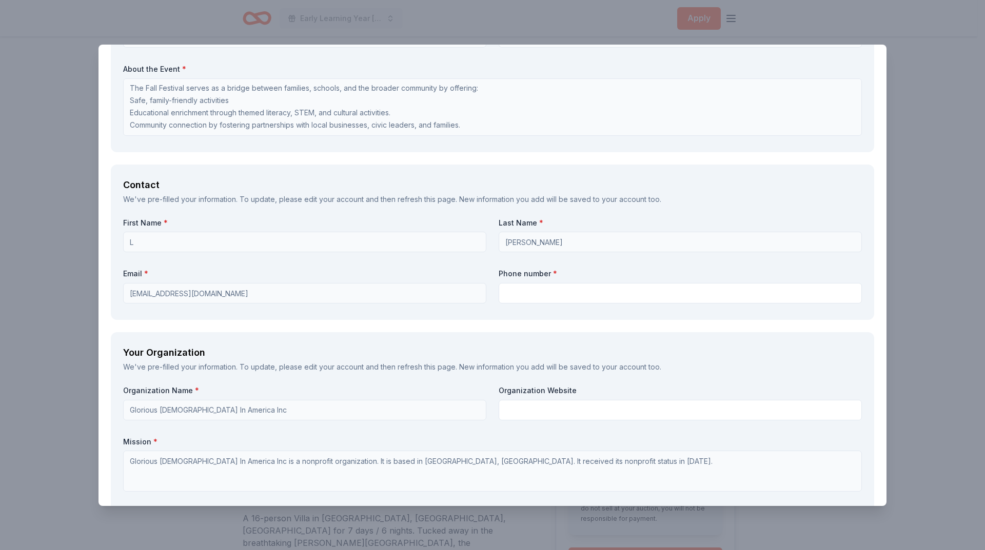
scroll to position [769, 0]
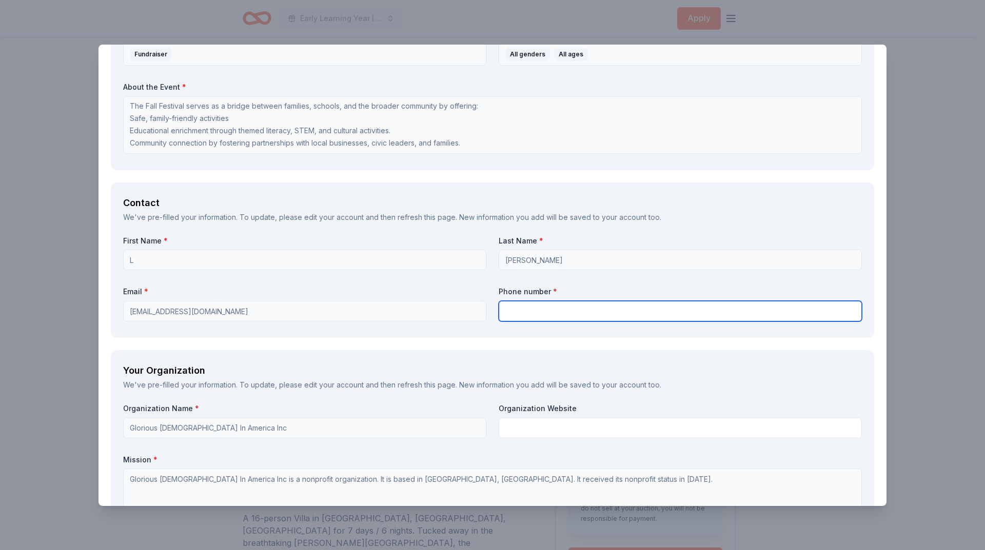
click at [528, 307] on input "text" at bounding box center [680, 311] width 363 height 21
type input "2519436299"
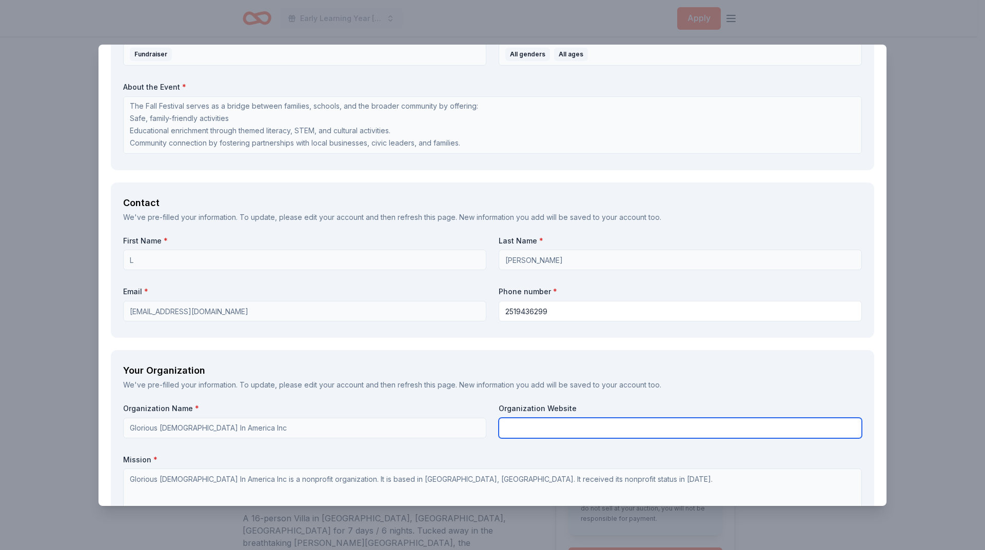
type input "UPHC Small Steps Learning Center"
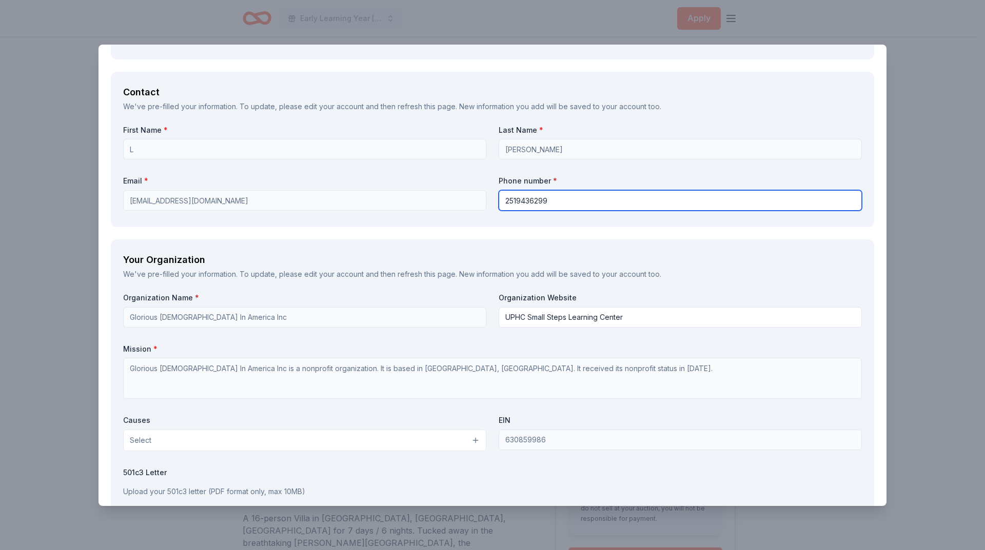
scroll to position [923, 0]
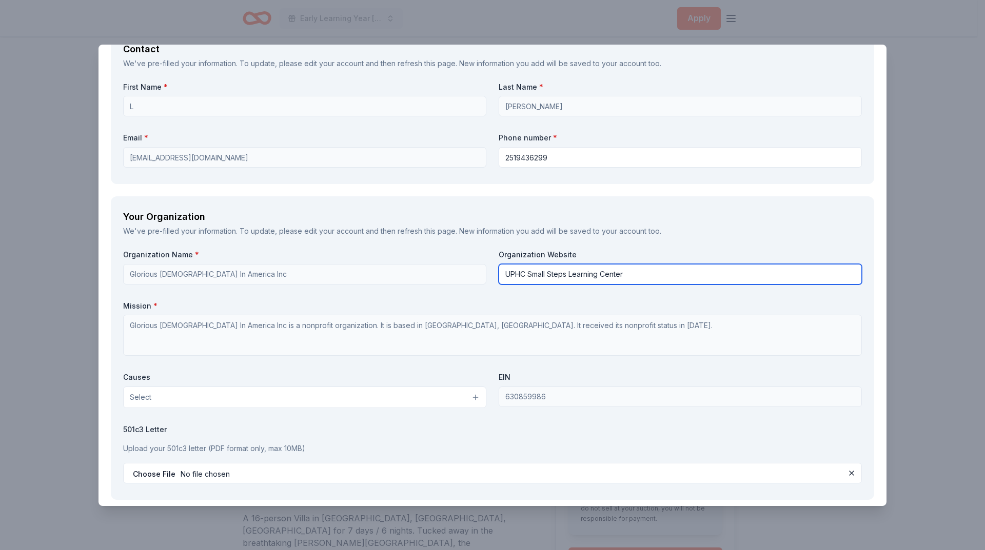
click at [569, 274] on input "UPHC Small Steps Learning Center" at bounding box center [680, 274] width 363 height 21
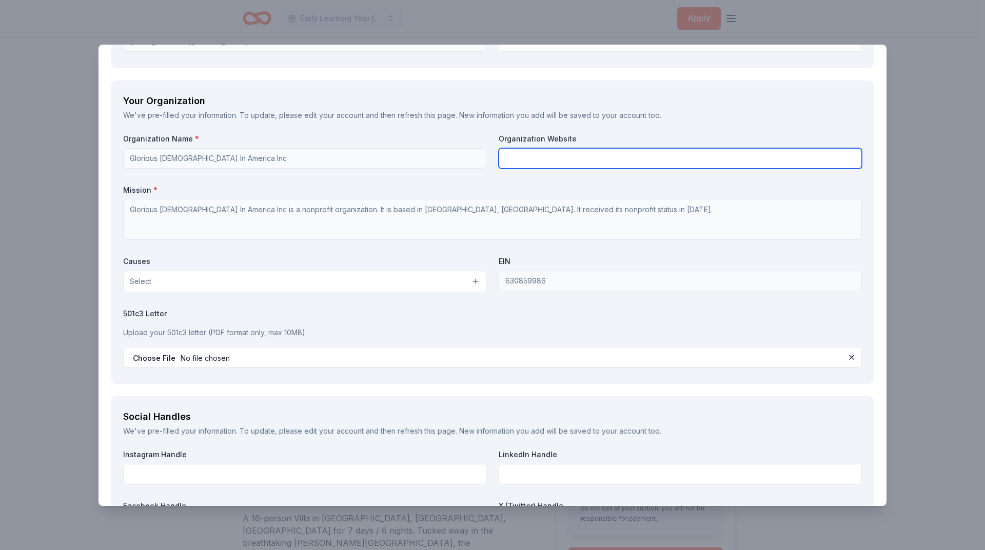
scroll to position [1077, 0]
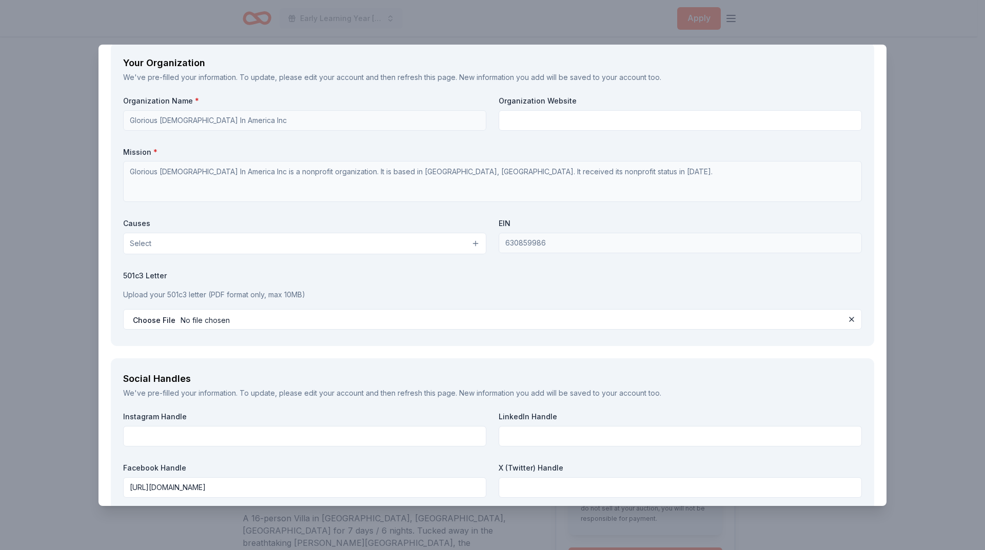
click at [471, 243] on button "Select" at bounding box center [304, 244] width 363 height 22
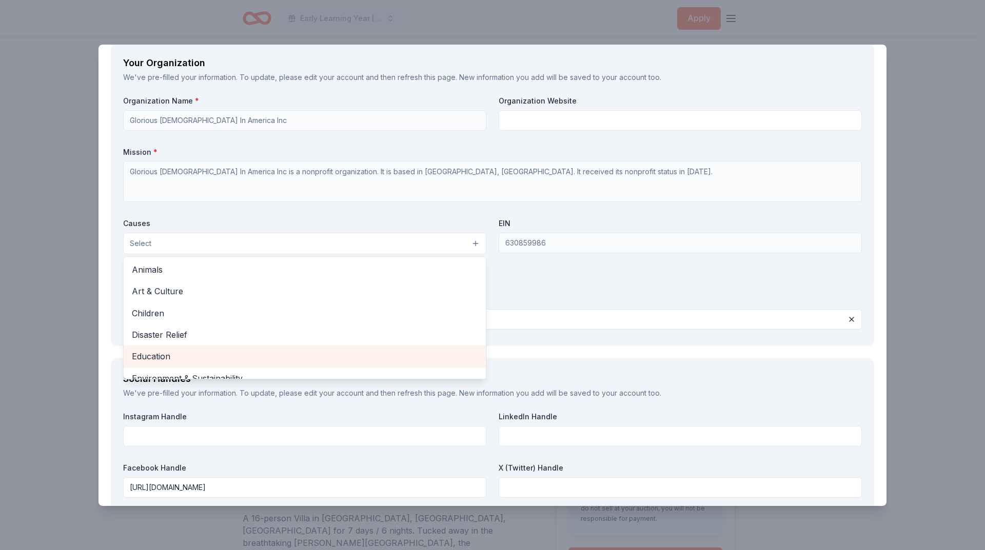
click at [264, 357] on span "Education" at bounding box center [305, 356] width 346 height 13
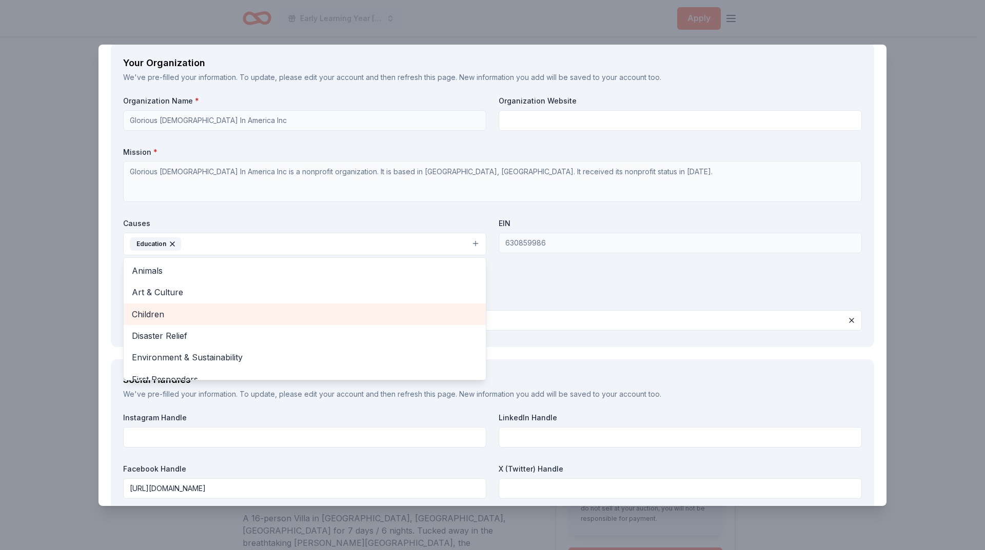
click at [208, 312] on span "Children" at bounding box center [305, 314] width 346 height 13
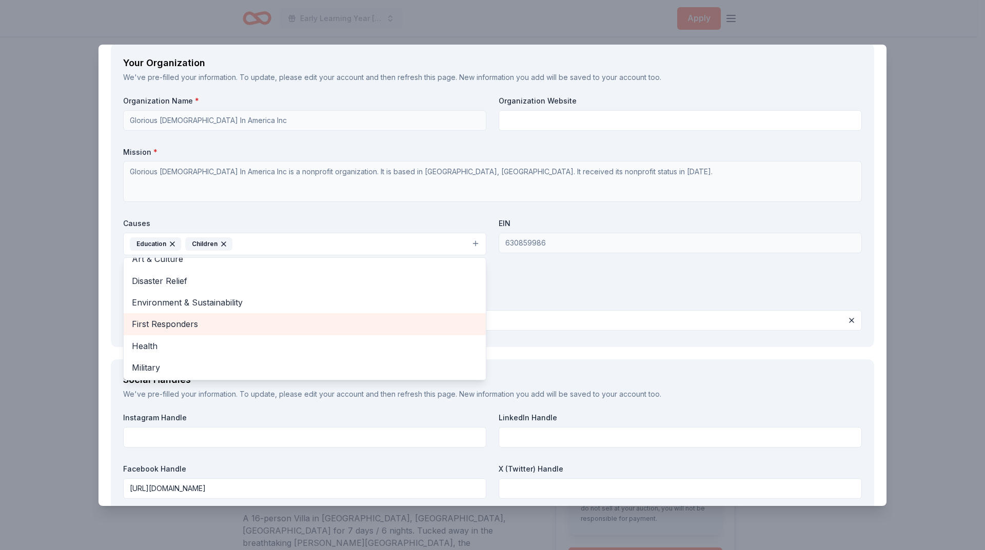
scroll to position [51, 0]
click at [214, 325] on span "Health" at bounding box center [305, 328] width 346 height 13
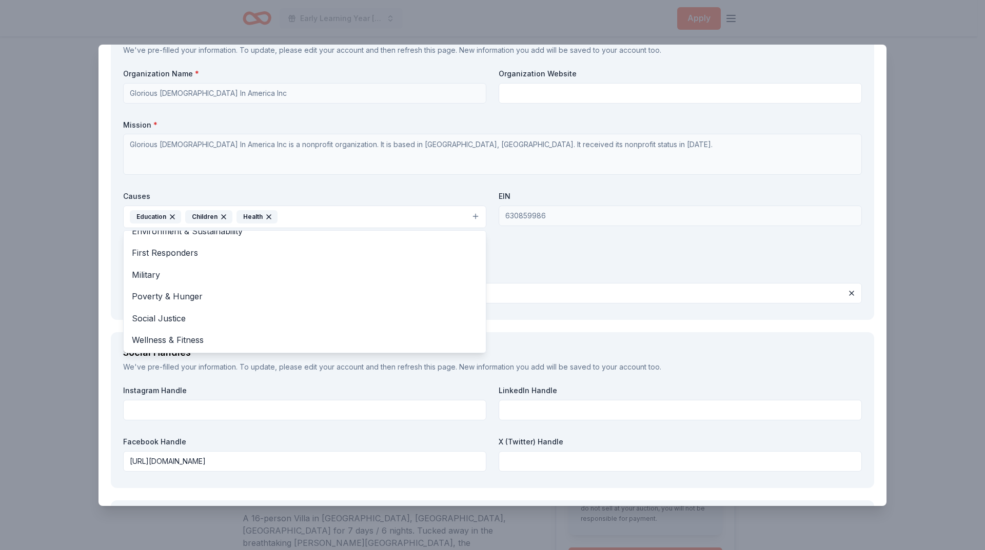
scroll to position [1128, 0]
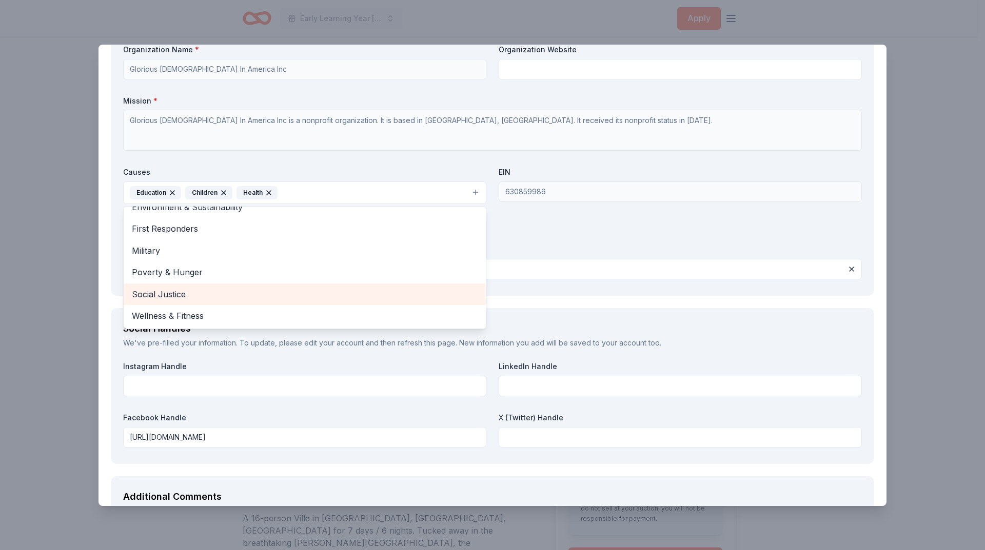
click at [224, 290] on span "Social Justice" at bounding box center [305, 294] width 346 height 13
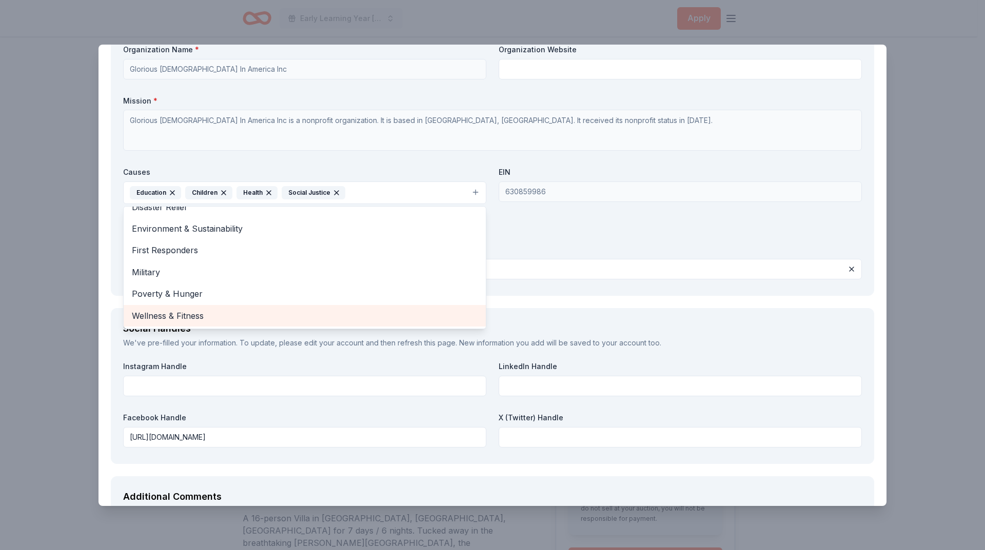
click at [222, 314] on span "Wellness & Fitness" at bounding box center [305, 315] width 346 height 13
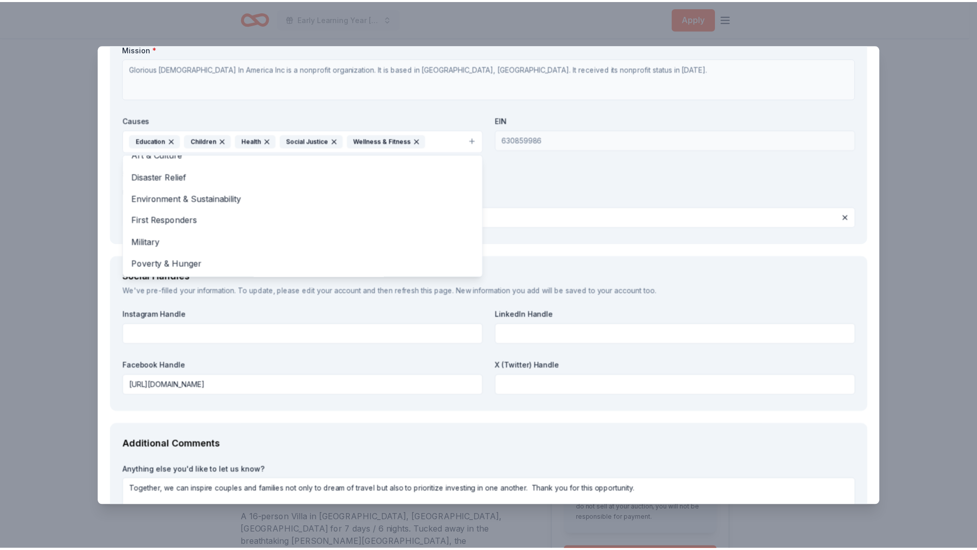
scroll to position [1264, 0]
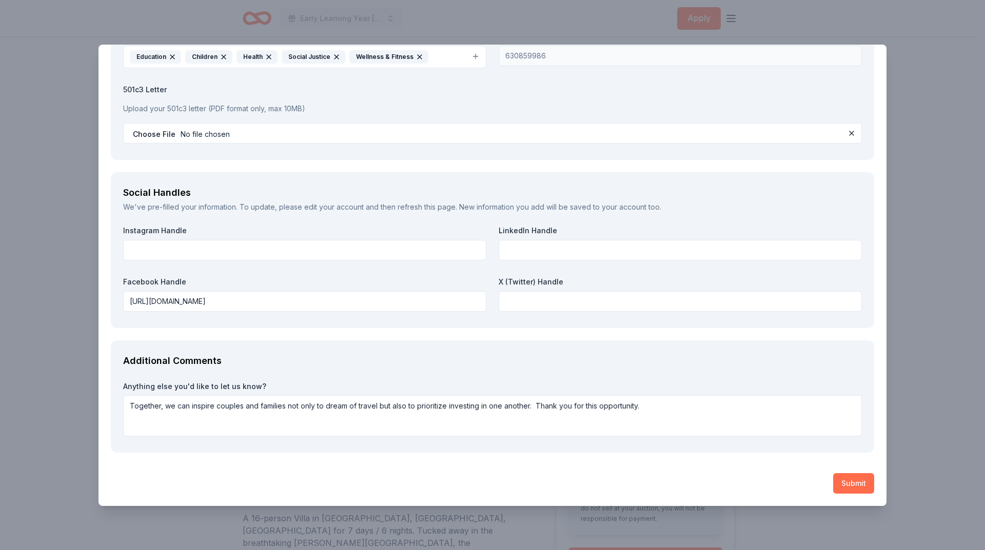
click at [842, 484] on button "Submit" at bounding box center [853, 483] width 41 height 21
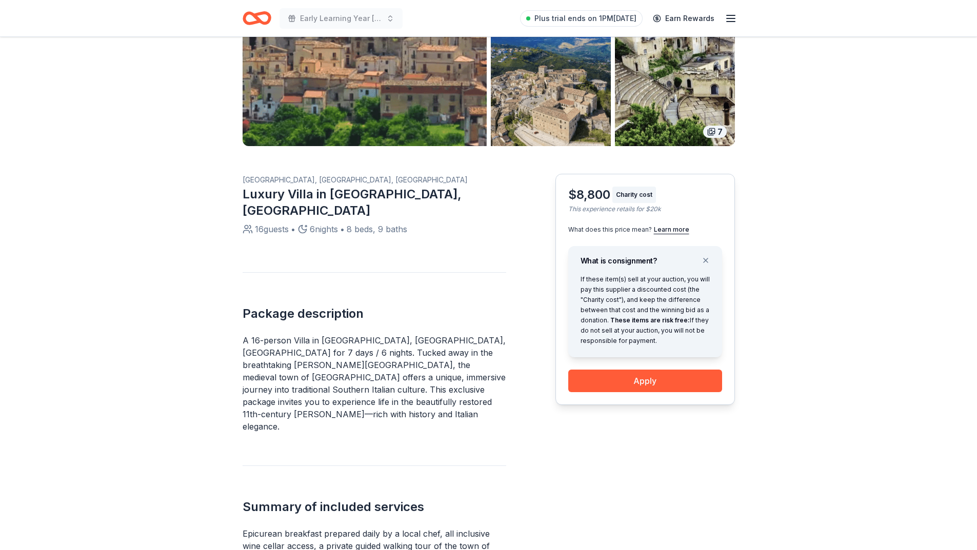
scroll to position [205, 0]
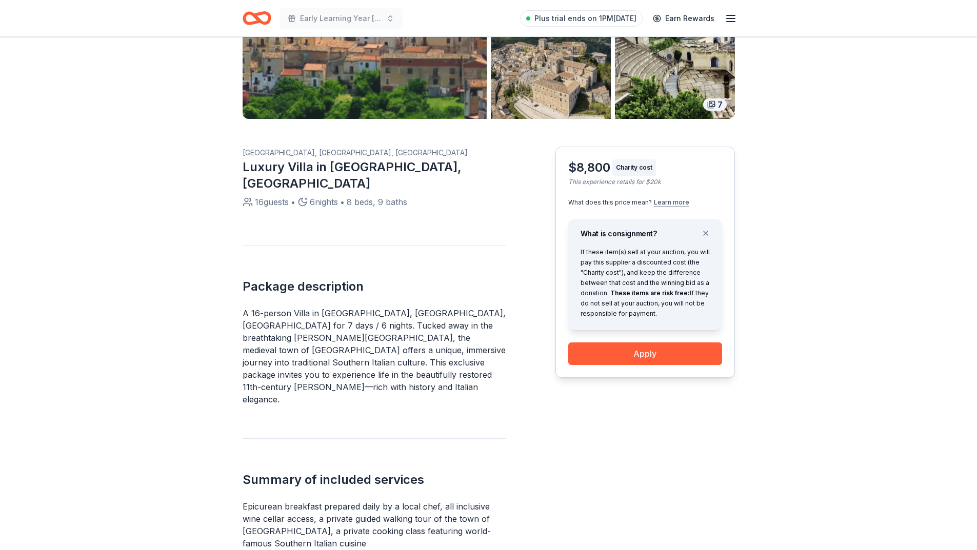
click at [672, 206] on button "Learn more" at bounding box center [671, 203] width 35 height 8
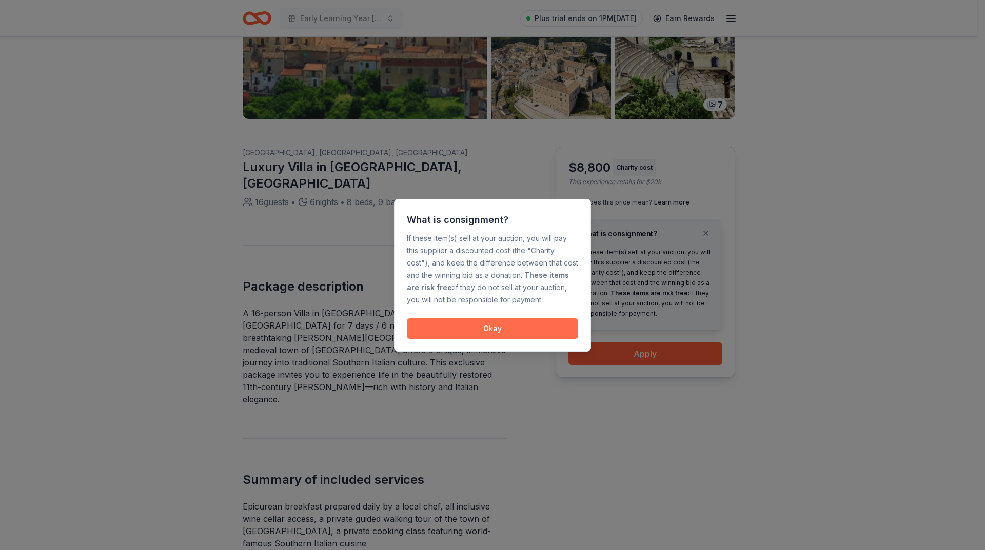
click at [488, 322] on button "Okay" at bounding box center [492, 329] width 171 height 21
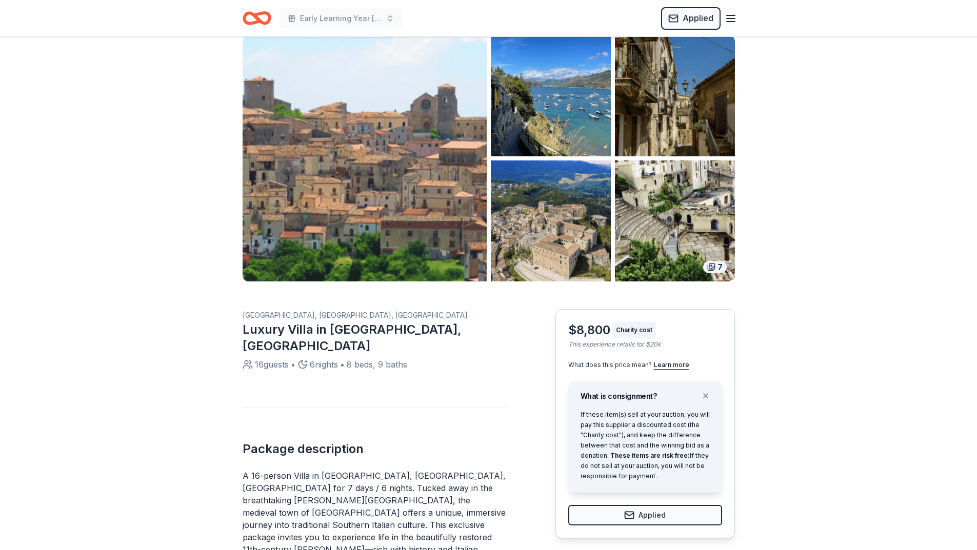
scroll to position [0, 0]
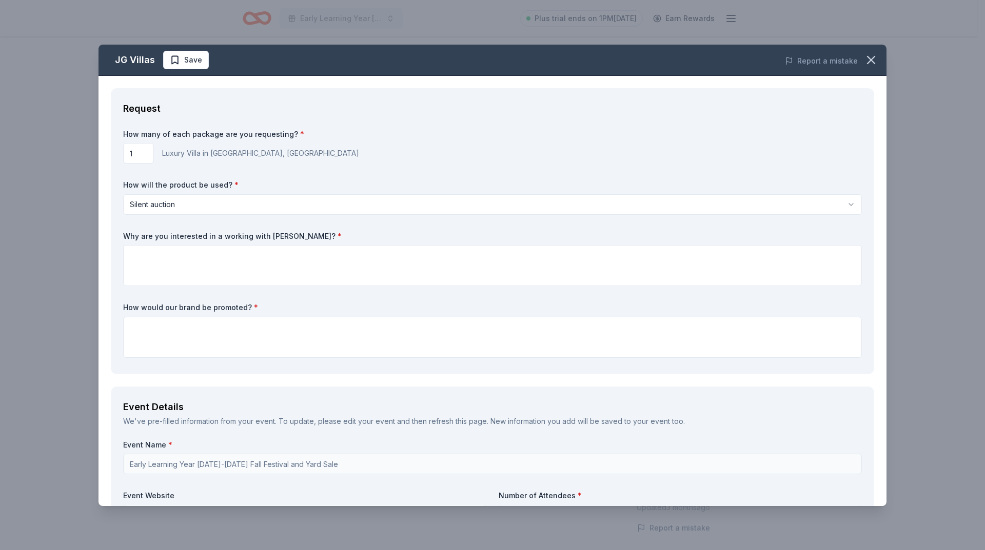
scroll to position [51, 0]
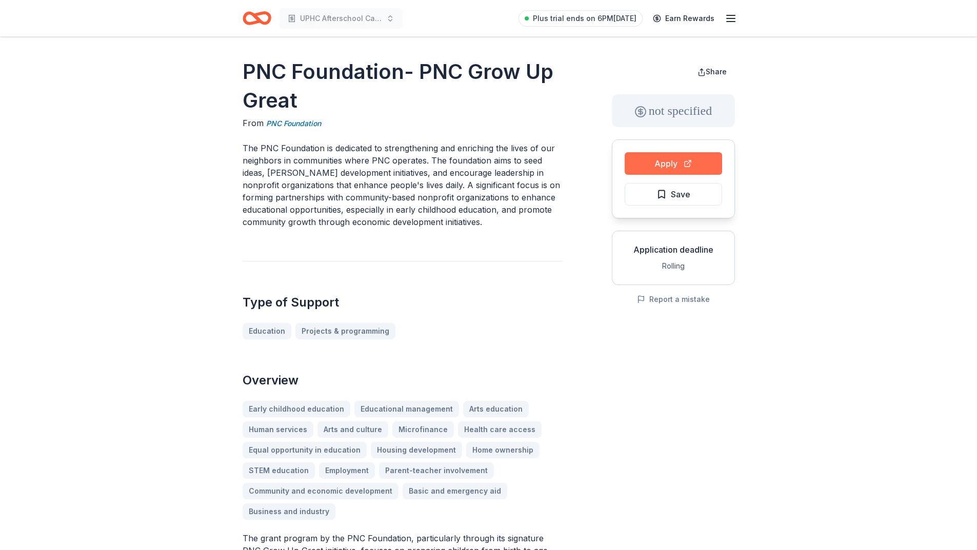
click at [675, 162] on button "Apply" at bounding box center [673, 163] width 97 height 23
